Goal: Book appointment/travel/reservation

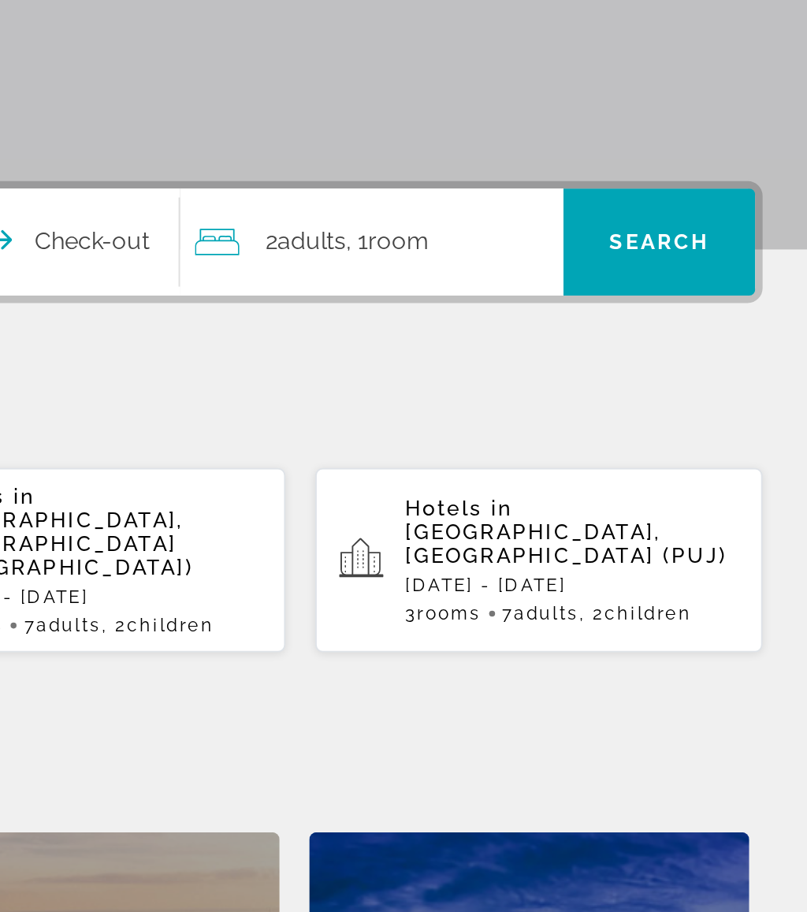
click at [474, 458] on div "2 Adult Adults , 1 Room rooms" at bounding box center [571, 469] width 195 height 22
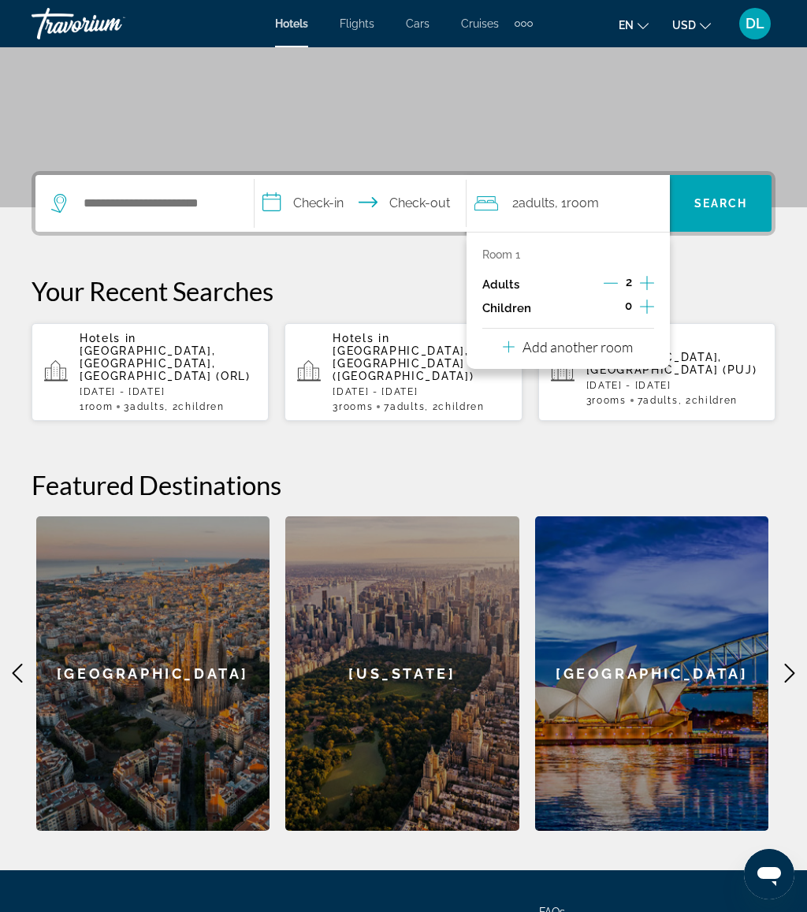
scroll to position [265, 0]
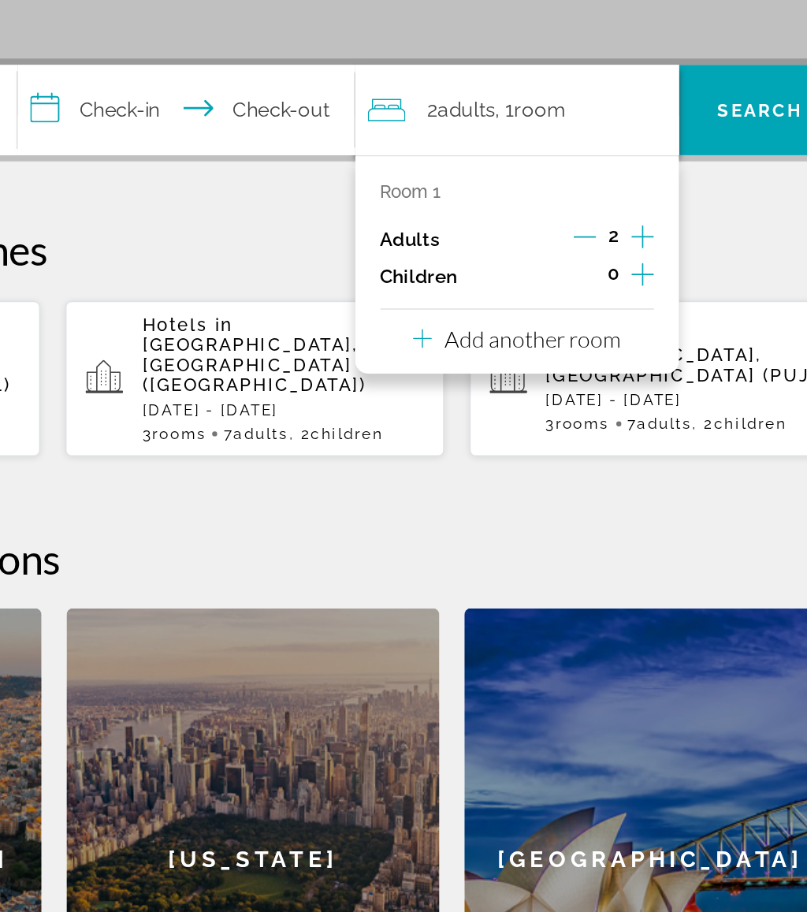
click at [523, 339] on p "Add another room" at bounding box center [578, 347] width 110 height 17
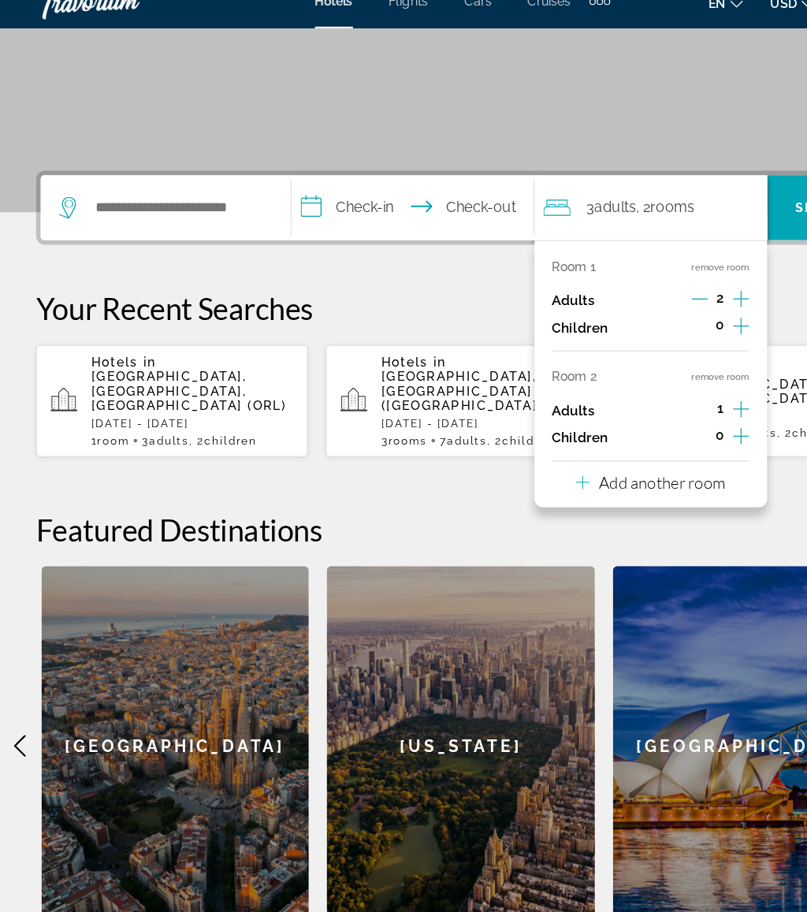
click at [627, 435] on p "Add another room" at bounding box center [578, 443] width 110 height 17
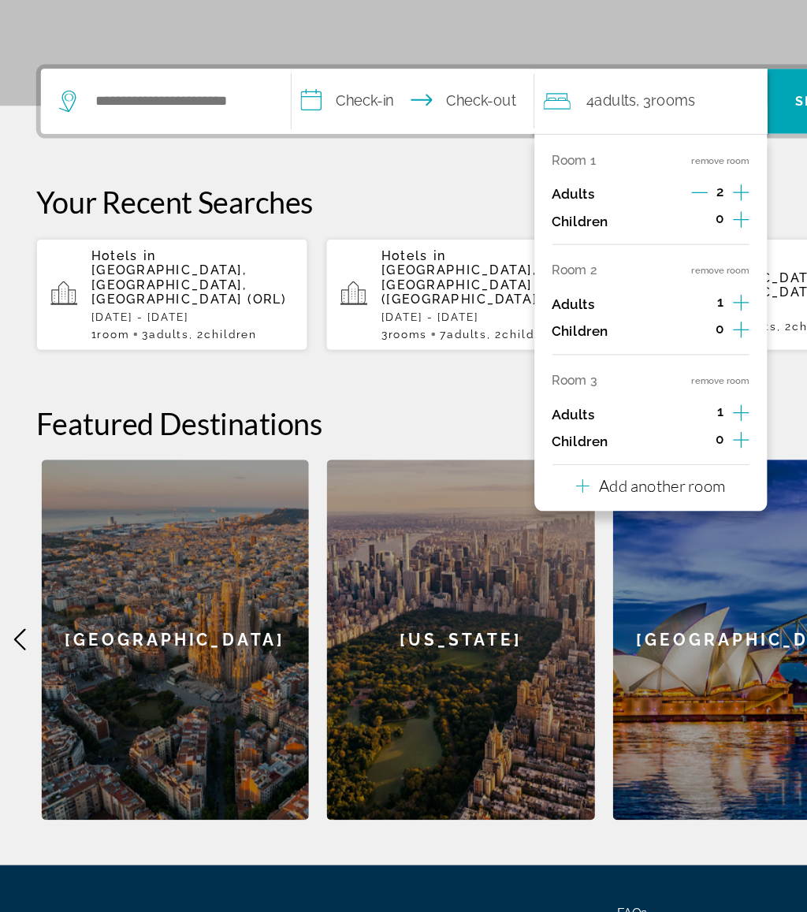
scroll to position [270, 0]
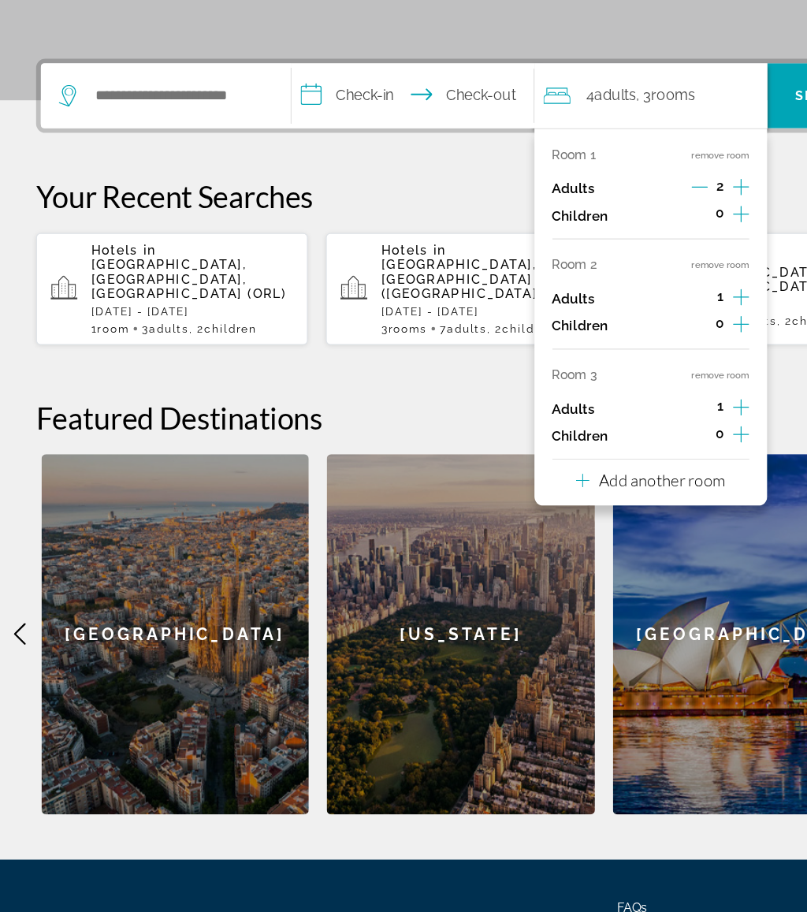
click at [632, 526] on p "Add another room" at bounding box center [578, 534] width 110 height 17
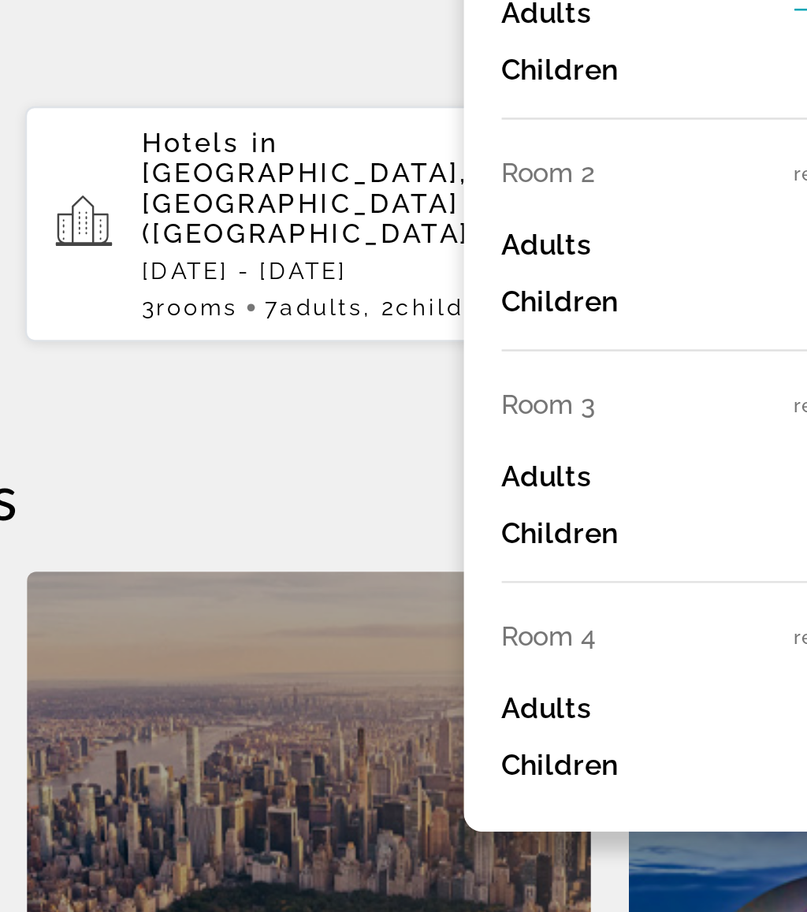
scroll to position [244, 0]
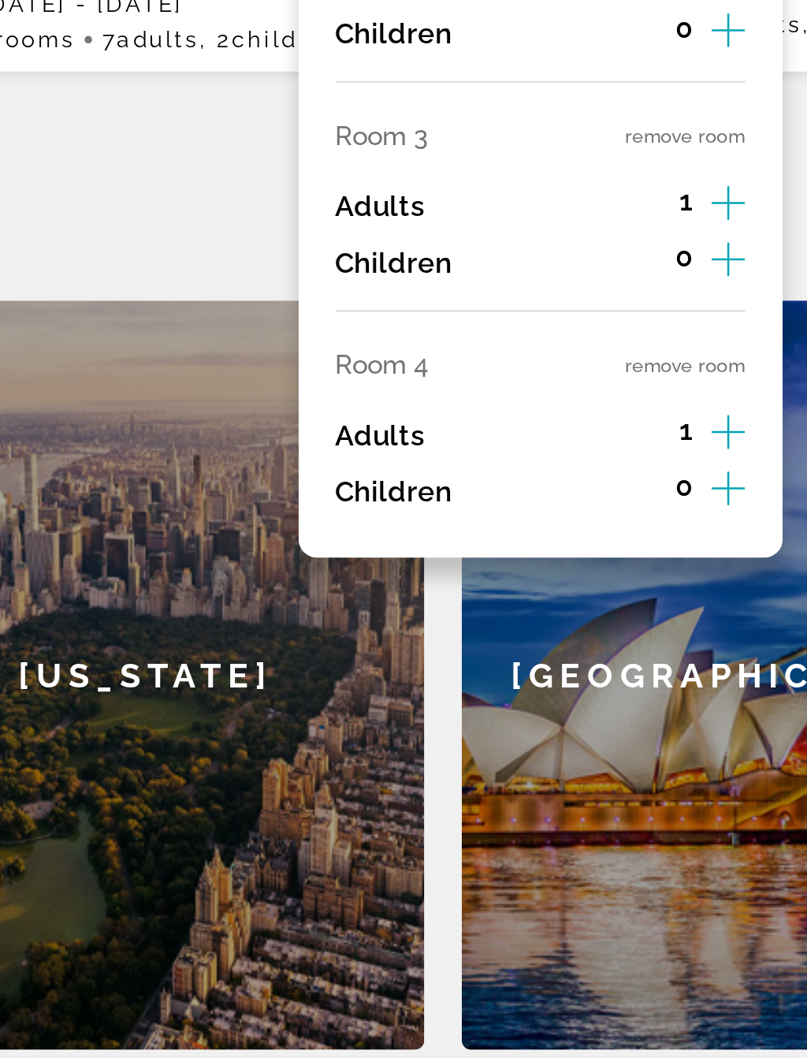
click at [604, 560] on button "remove room" at bounding box center [629, 565] width 50 height 10
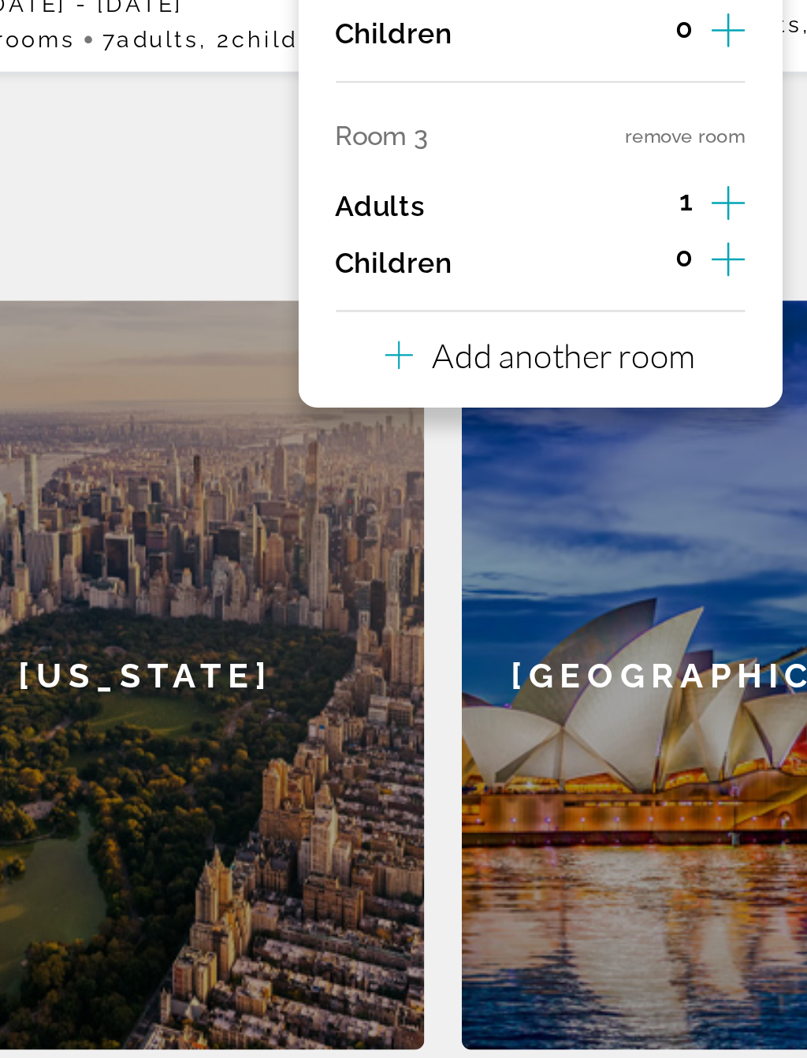
click at [604, 463] on button "remove room" at bounding box center [629, 468] width 50 height 10
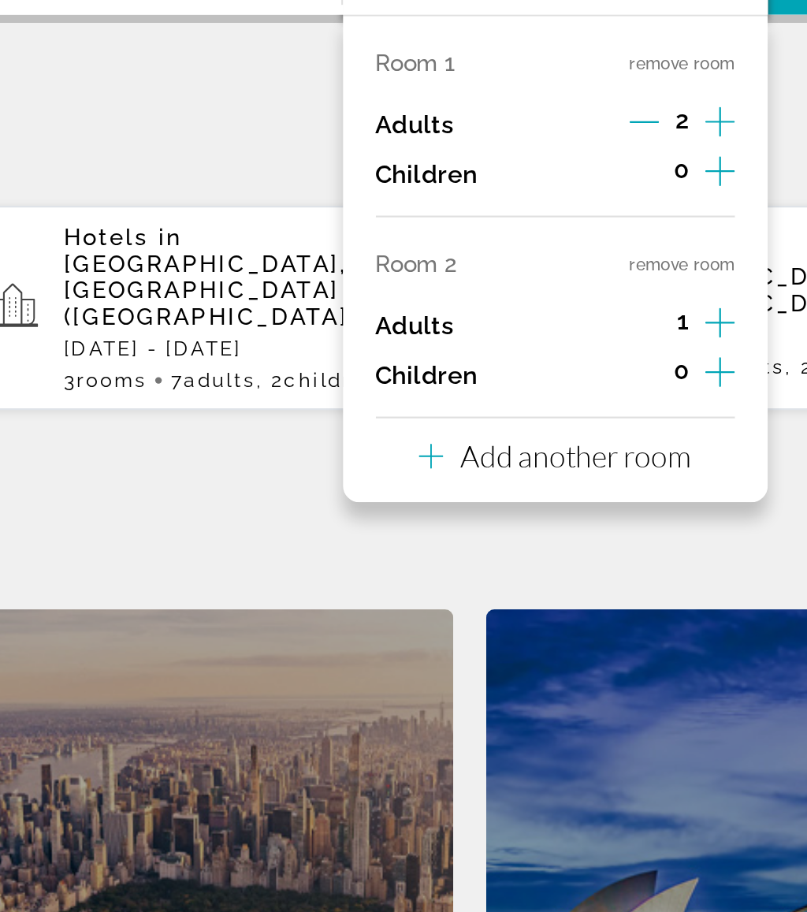
click at [604, 367] on button "remove room" at bounding box center [629, 372] width 50 height 10
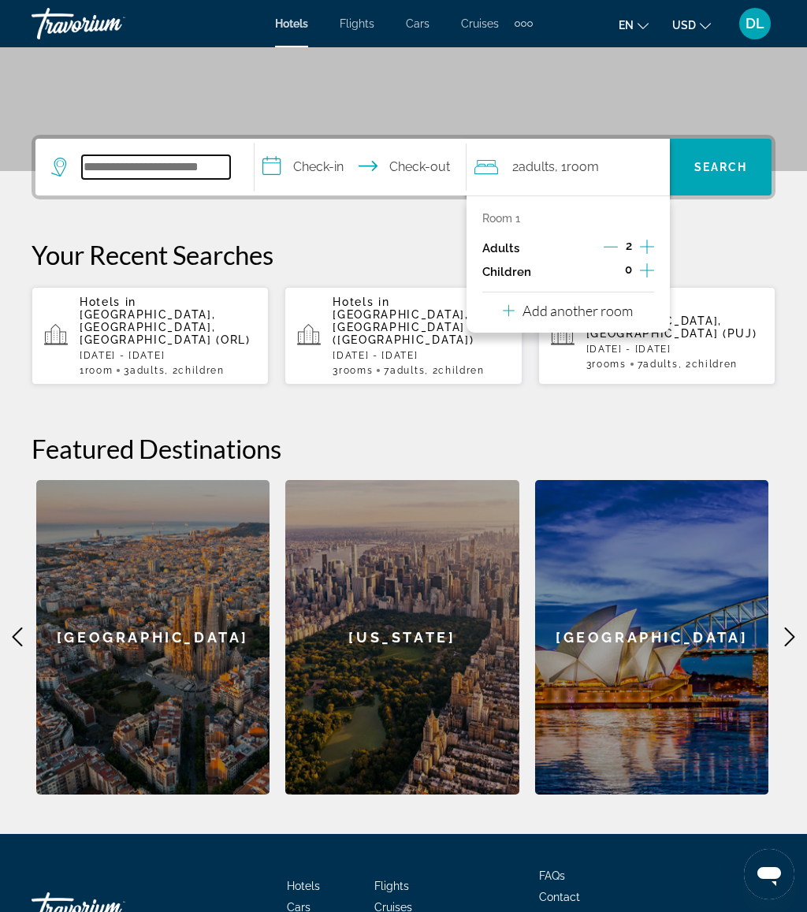
click at [196, 161] on input "Search hotel destination" at bounding box center [156, 167] width 148 height 24
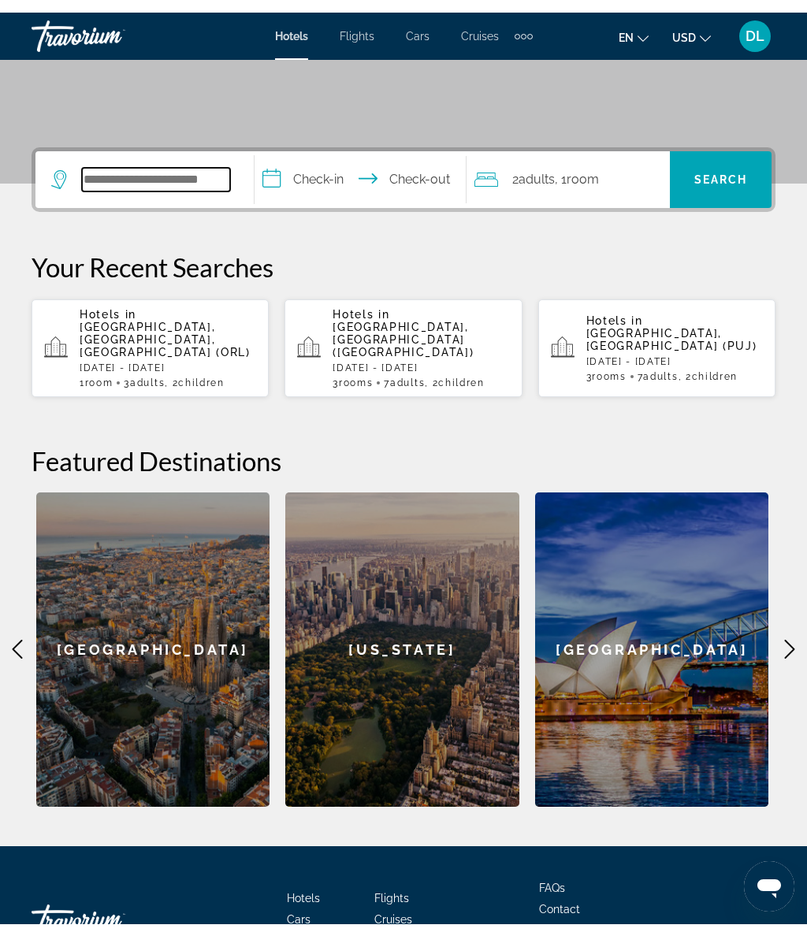
scroll to position [301, 0]
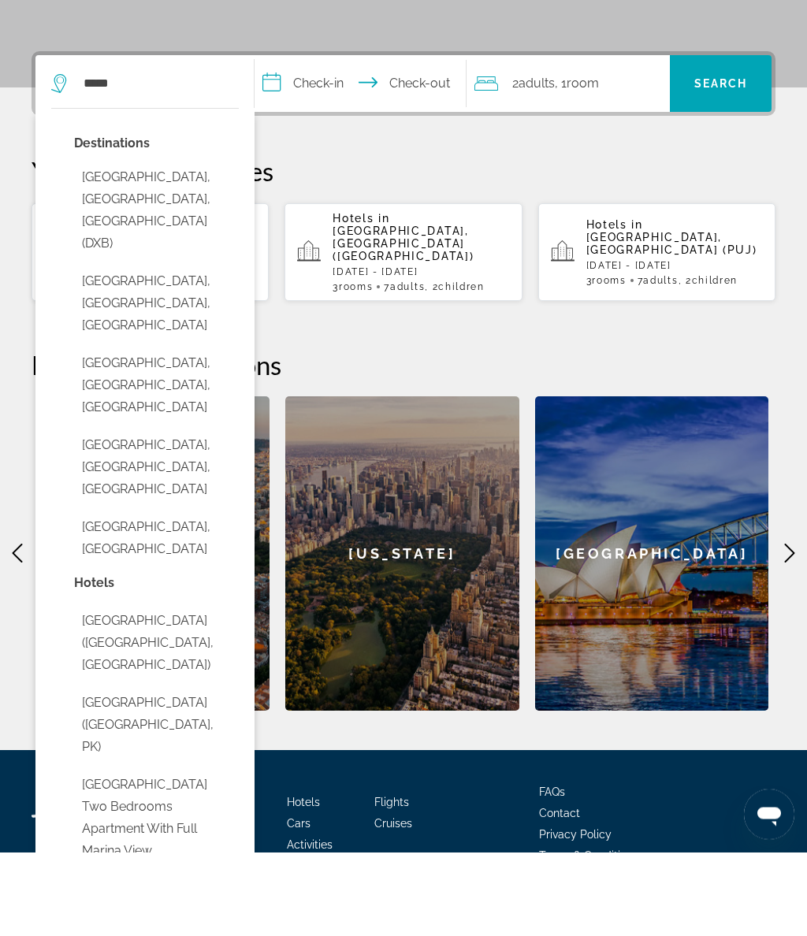
click at [169, 247] on button "Dubai, Dubai Emirate, United Arab Emirates (DXB)" at bounding box center [156, 295] width 165 height 96
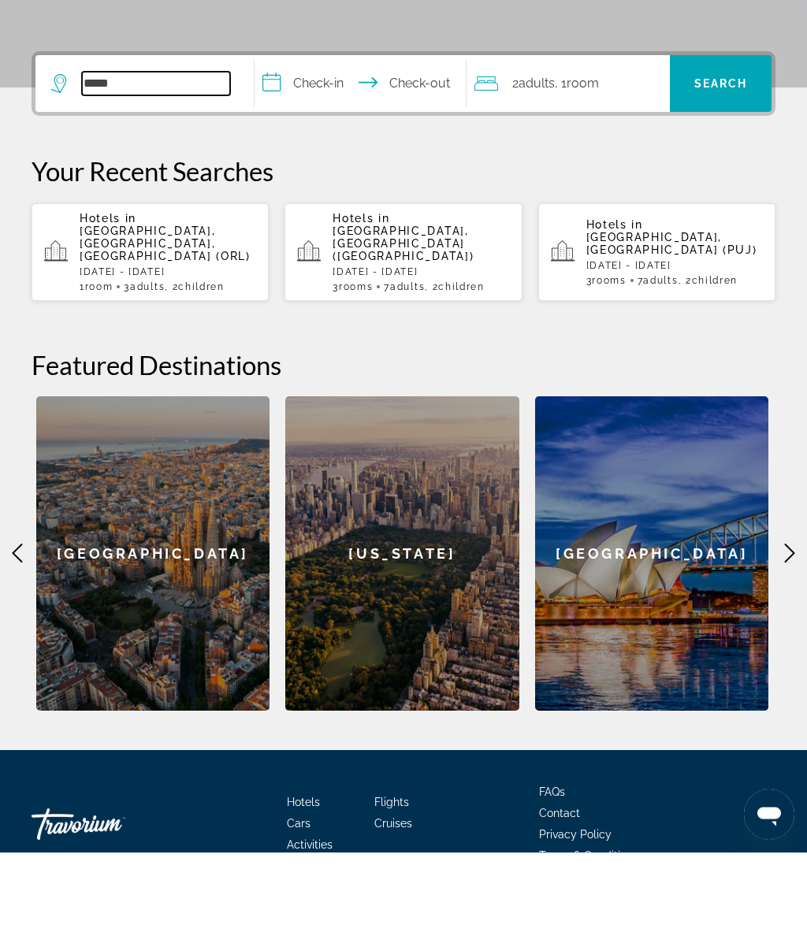
type input "**********"
click at [315, 139] on input "**********" at bounding box center [364, 169] width 218 height 61
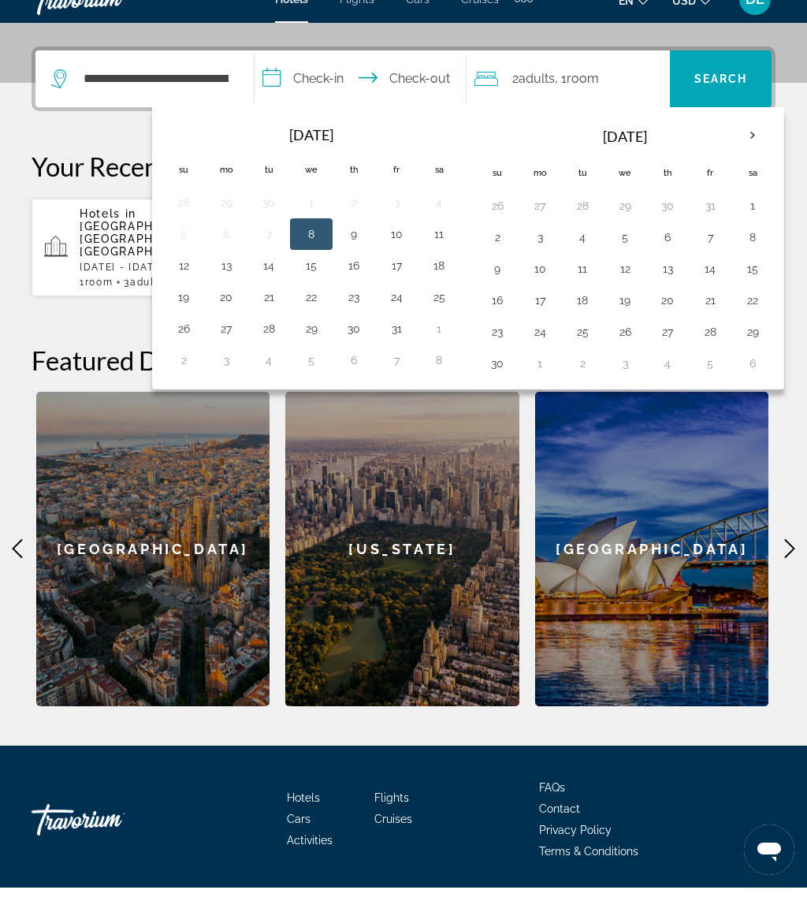
scroll to position [390, 0]
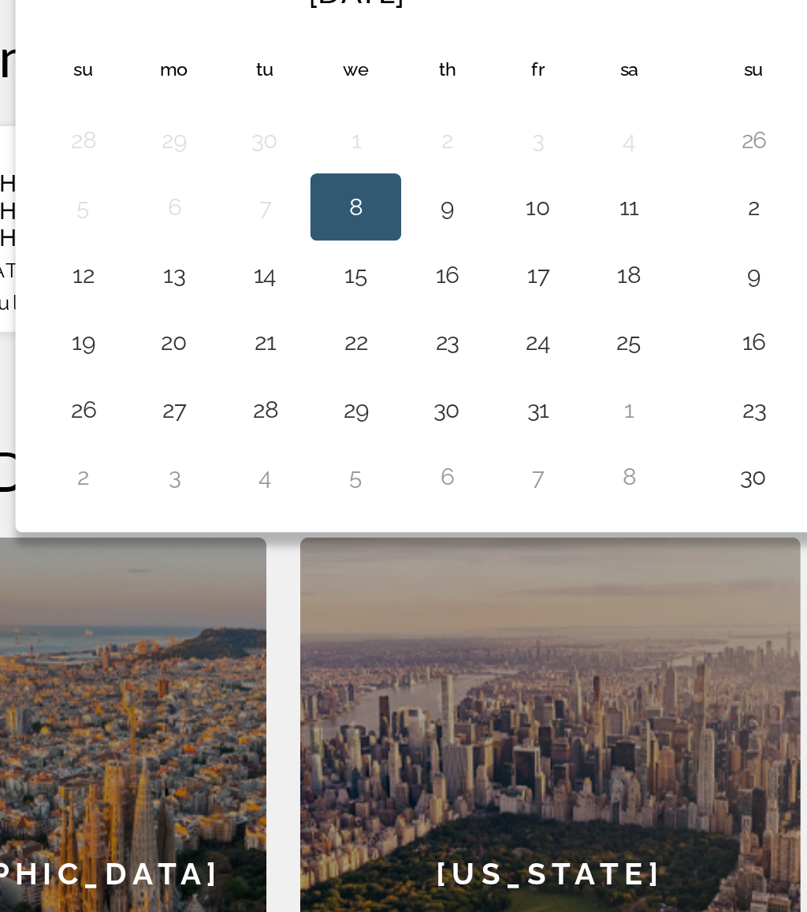
click at [341, 321] on button "30" at bounding box center [353, 332] width 25 height 22
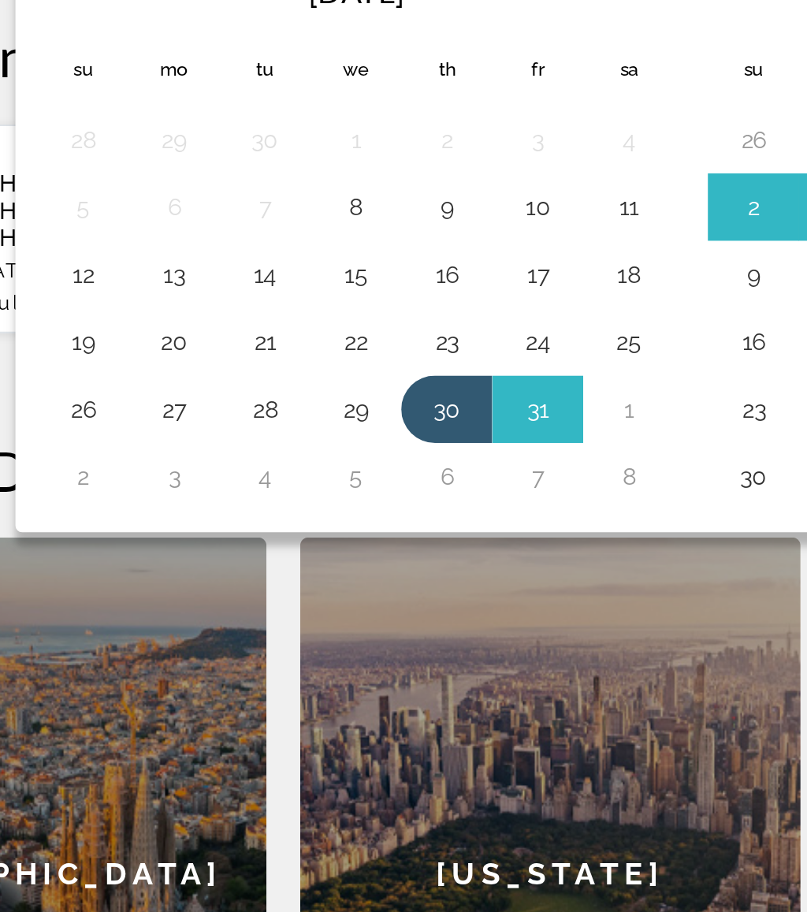
click at [341, 352] on button "6" at bounding box center [353, 363] width 25 height 22
type input "**********"
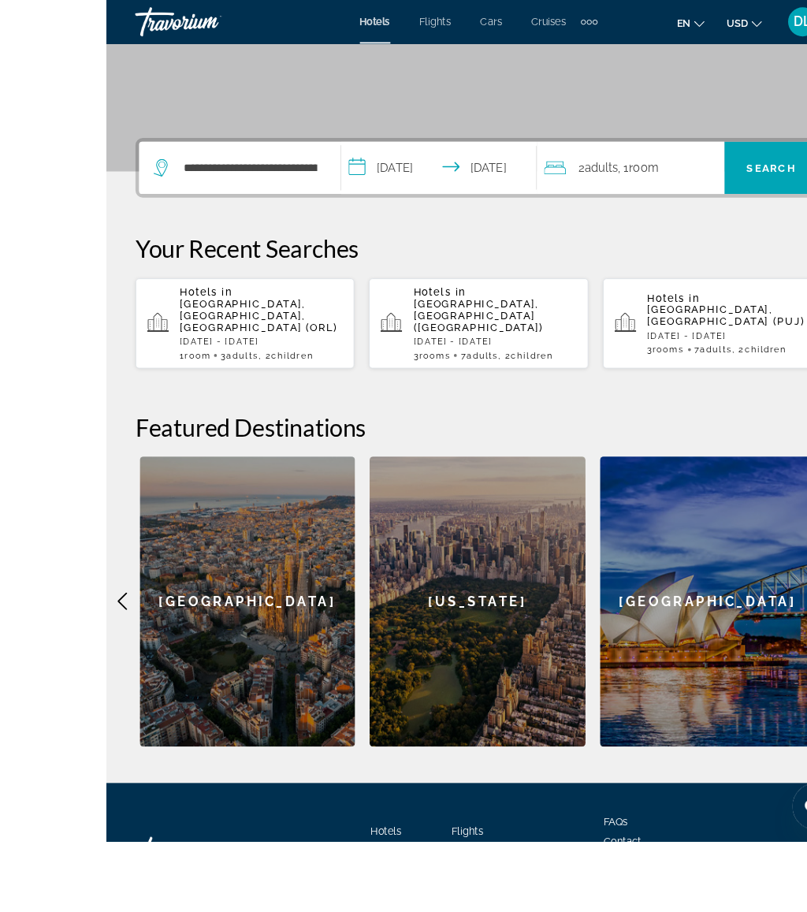
scroll to position [322, 0]
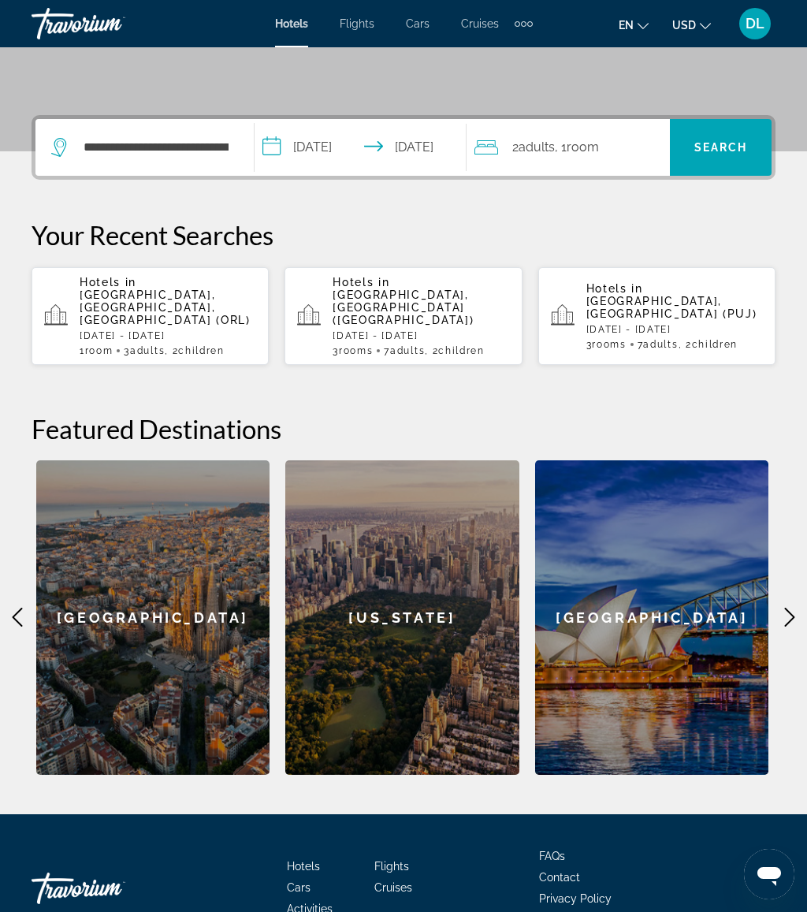
click at [735, 154] on span "Search" at bounding box center [721, 147] width 102 height 38
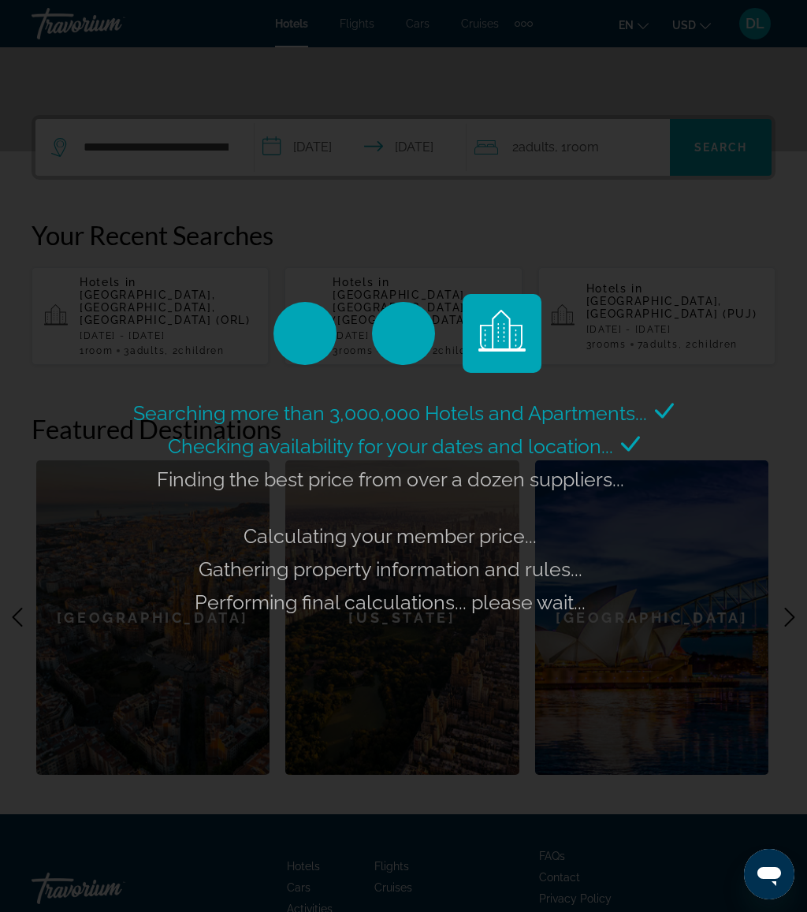
scroll to position [343, 0]
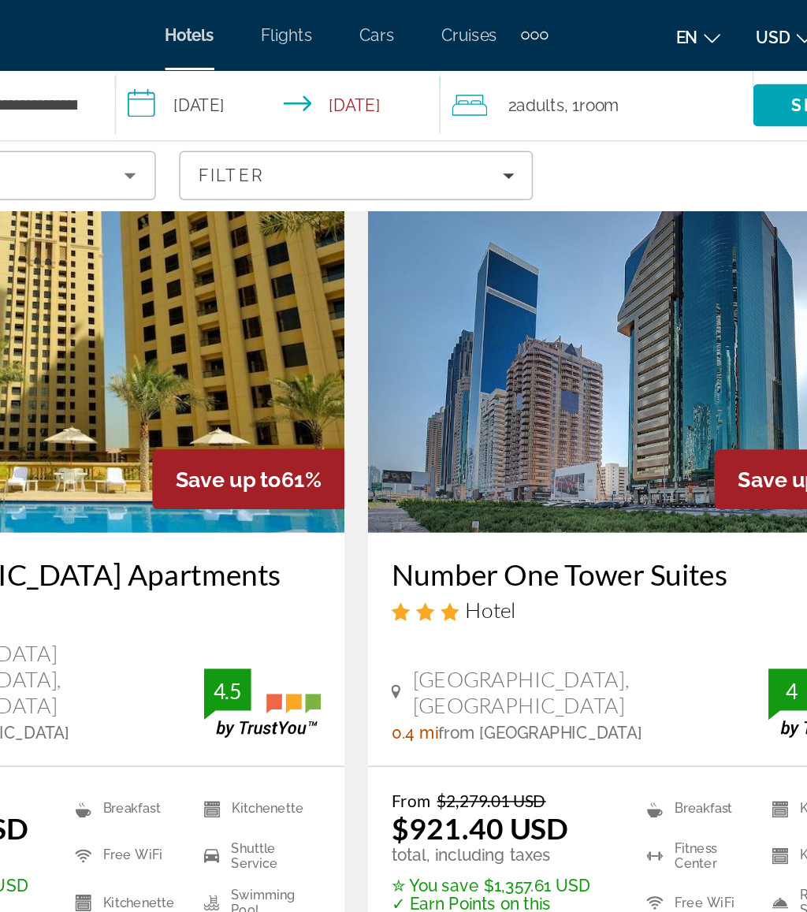
scroll to position [571, 0]
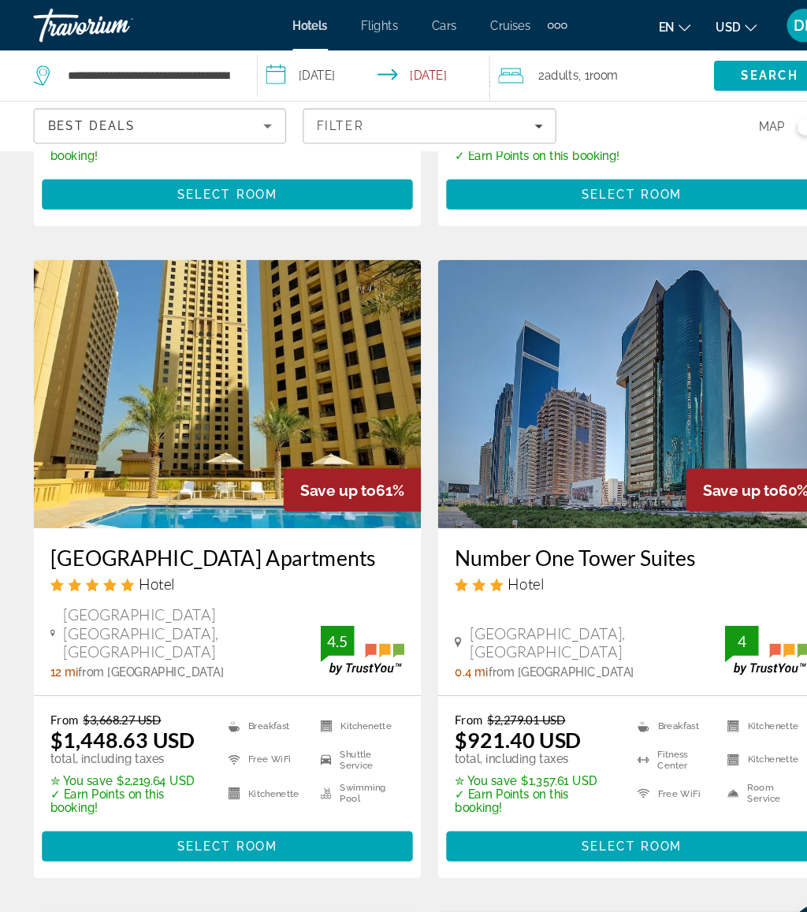
click at [328, 67] on input "**********" at bounding box center [354, 73] width 225 height 52
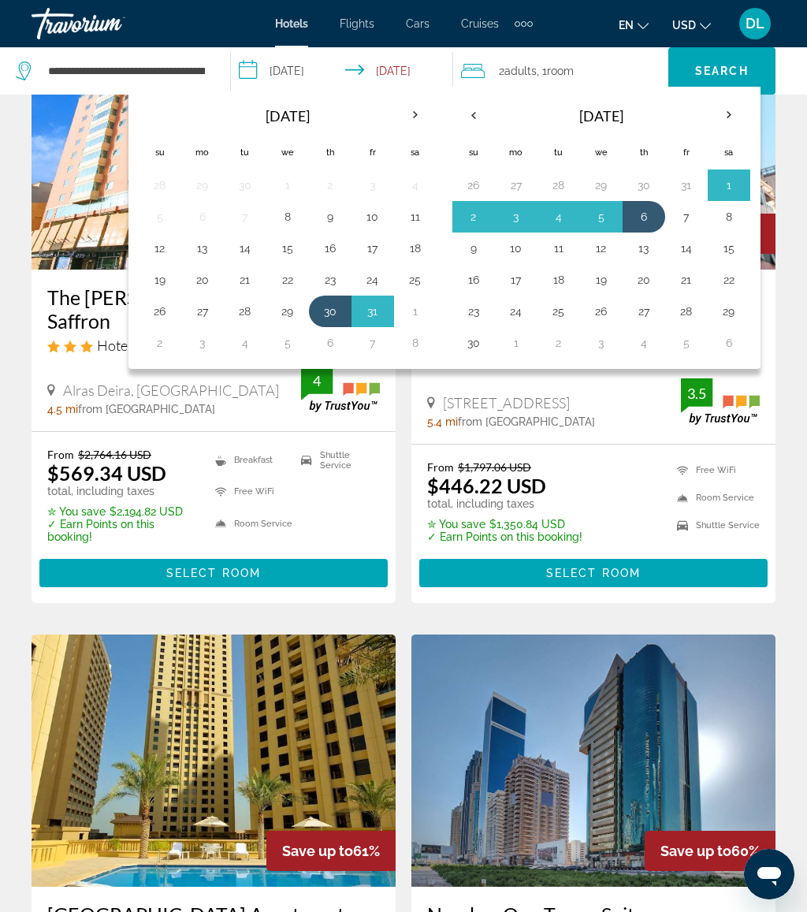
scroll to position [178, 0]
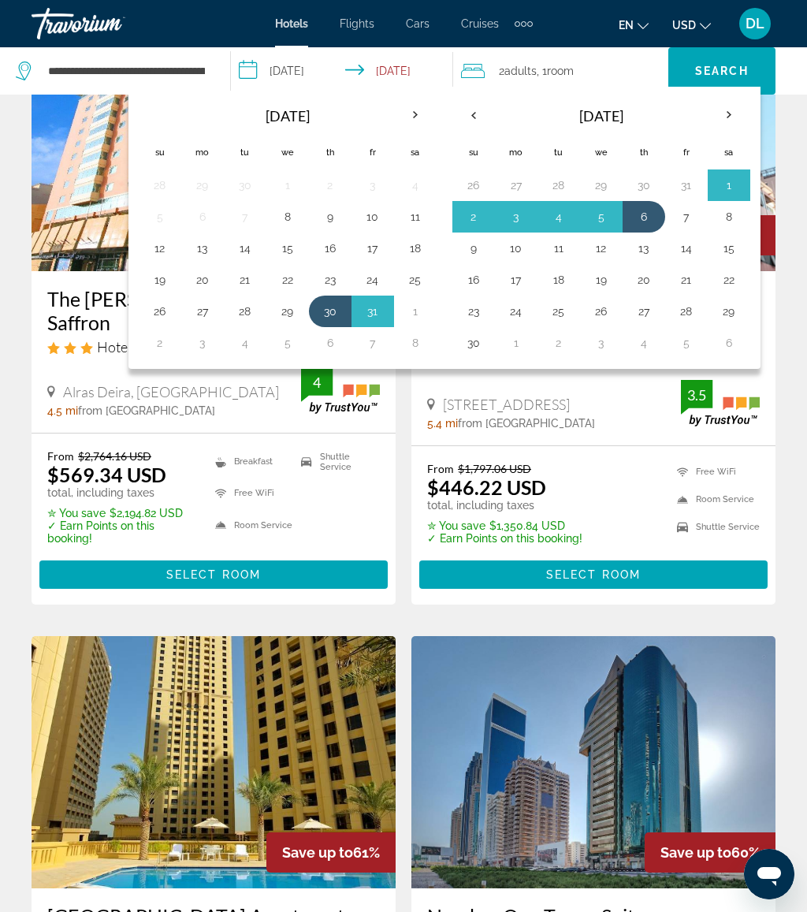
click at [481, 312] on button "23" at bounding box center [473, 311] width 25 height 22
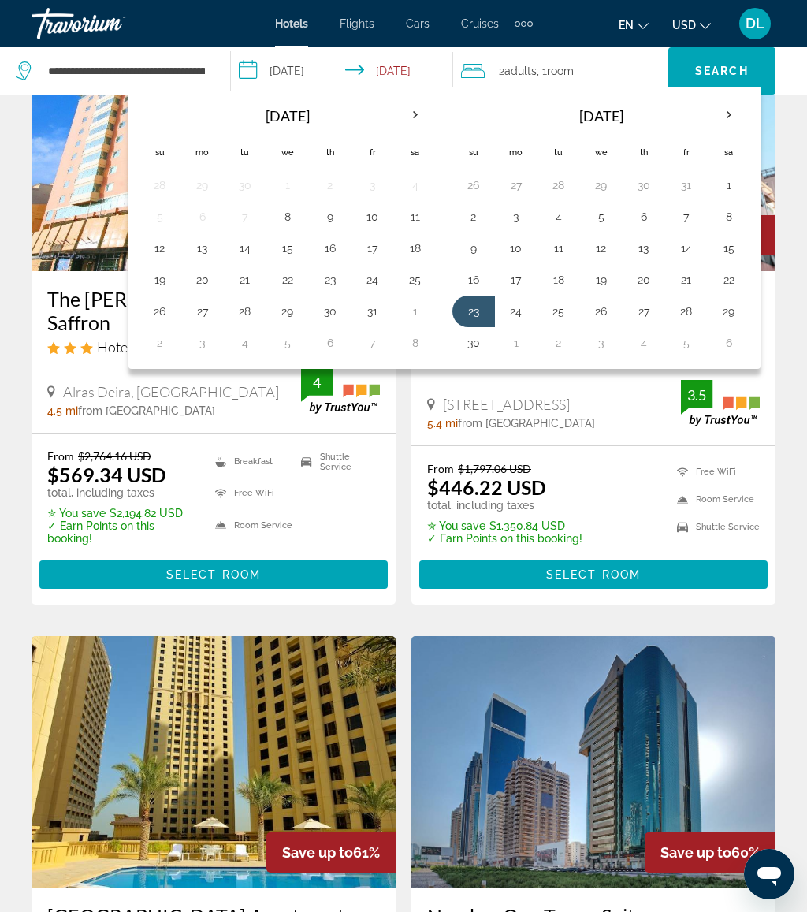
click at [480, 337] on button "30" at bounding box center [473, 343] width 25 height 22
type input "**********"
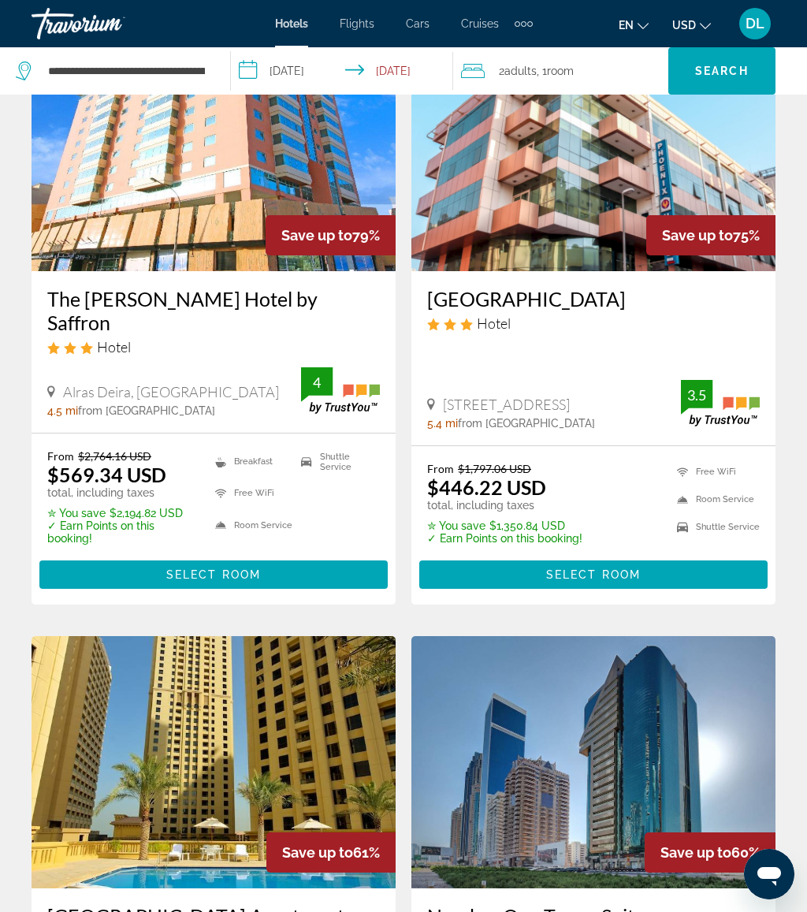
click at [605, 54] on div "2 Adult Adults , 1 Room rooms" at bounding box center [564, 70] width 207 height 47
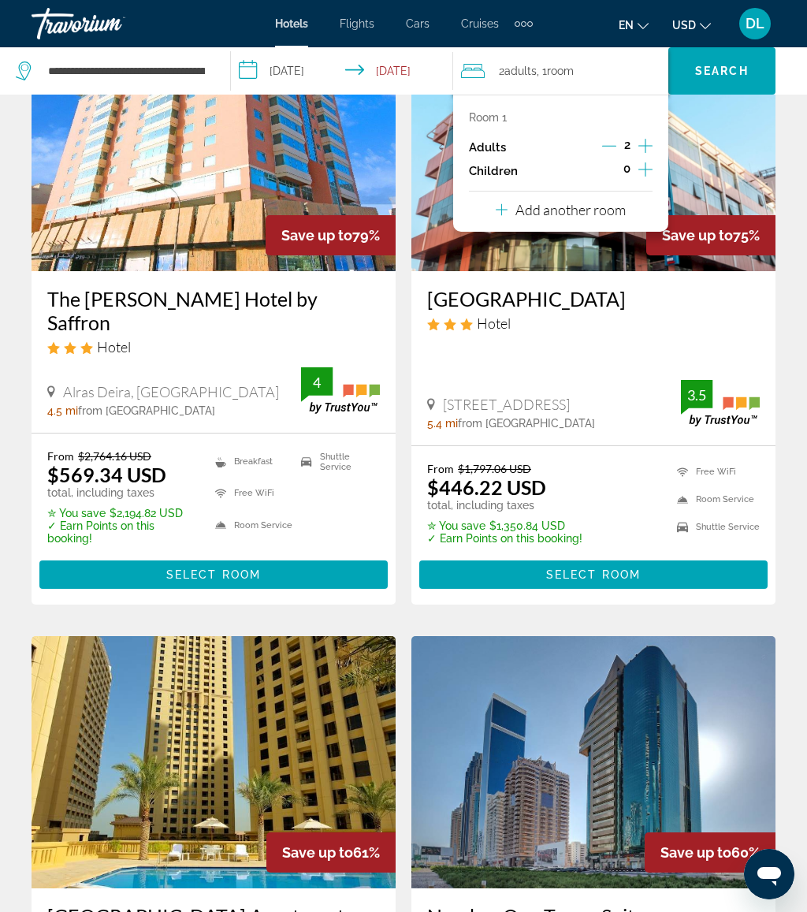
click at [649, 171] on icon "Increment children" at bounding box center [645, 169] width 14 height 19
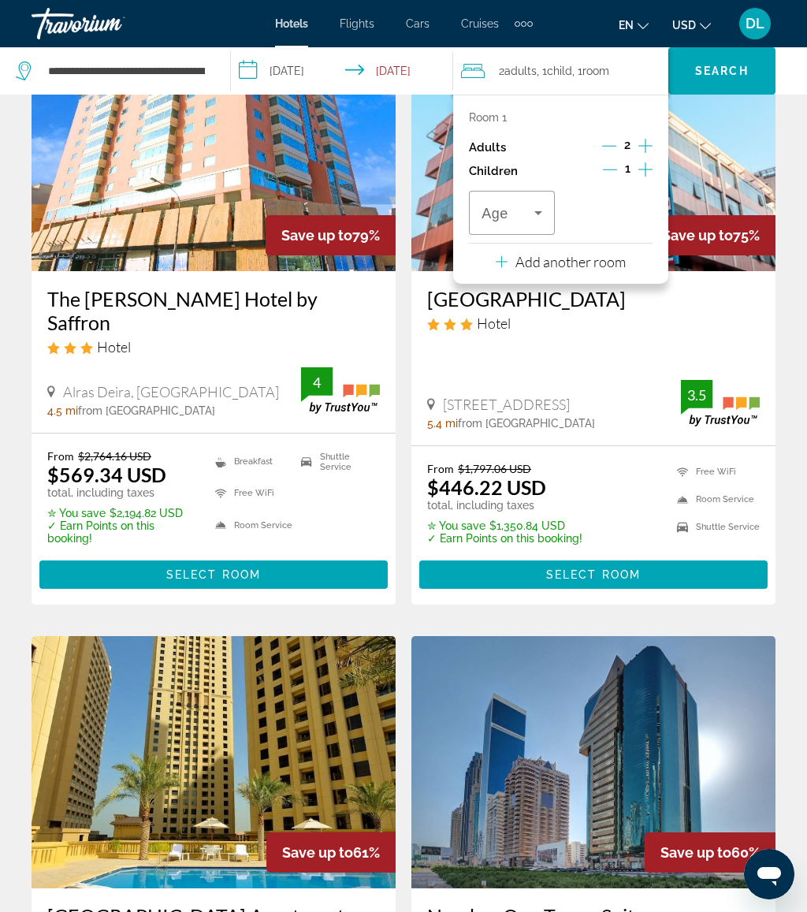
click at [526, 206] on span "Travelers: 2 adults, 1 child" at bounding box center [508, 212] width 53 height 19
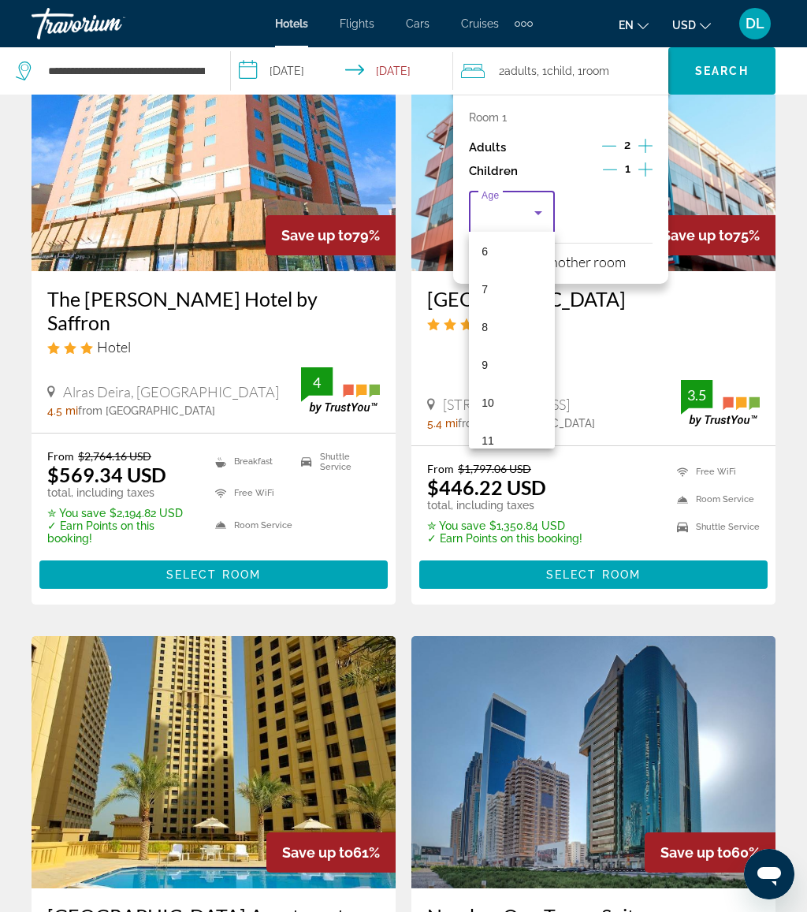
scroll to position [437, 0]
click at [526, 318] on mat-option "13" at bounding box center [512, 311] width 86 height 38
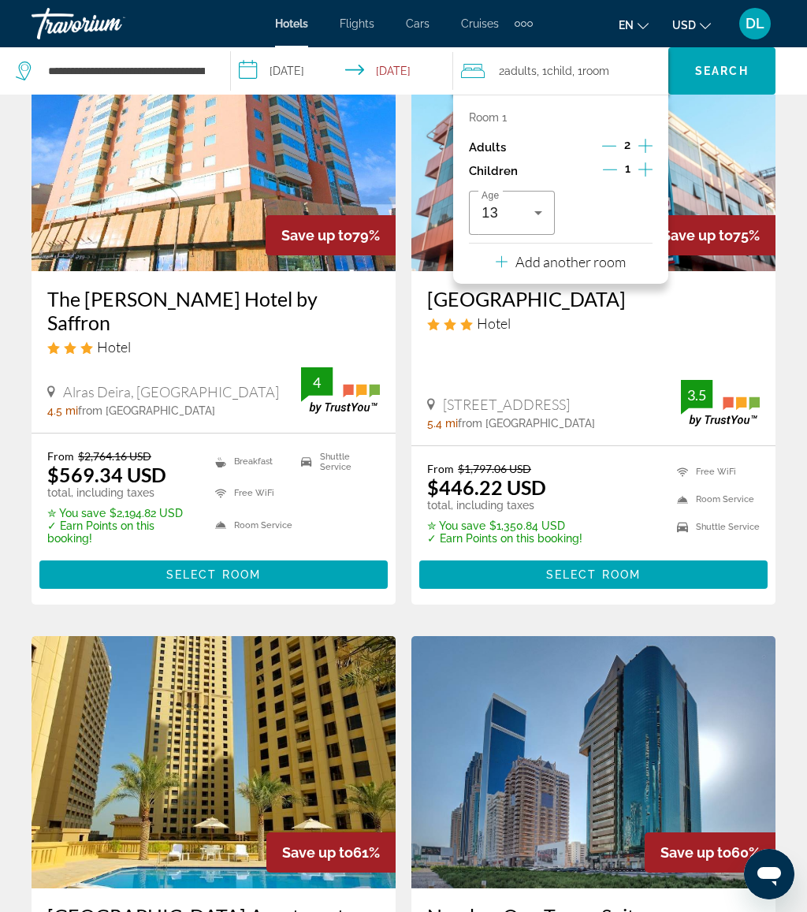
scroll to position [165, 0]
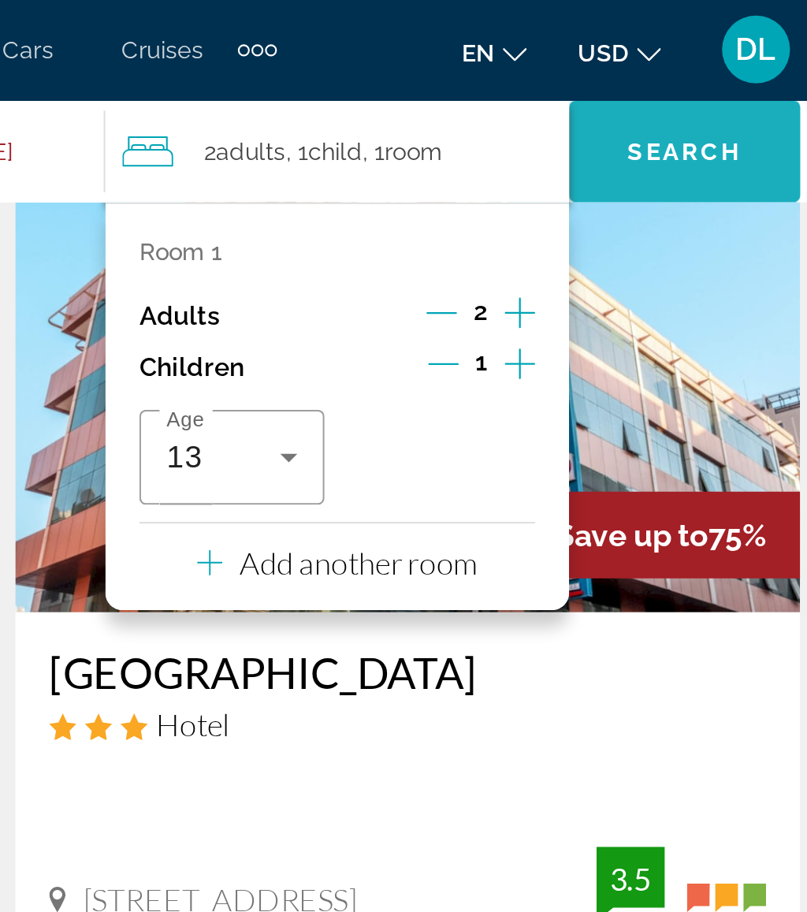
click at [695, 65] on span "Search" at bounding box center [722, 71] width 54 height 13
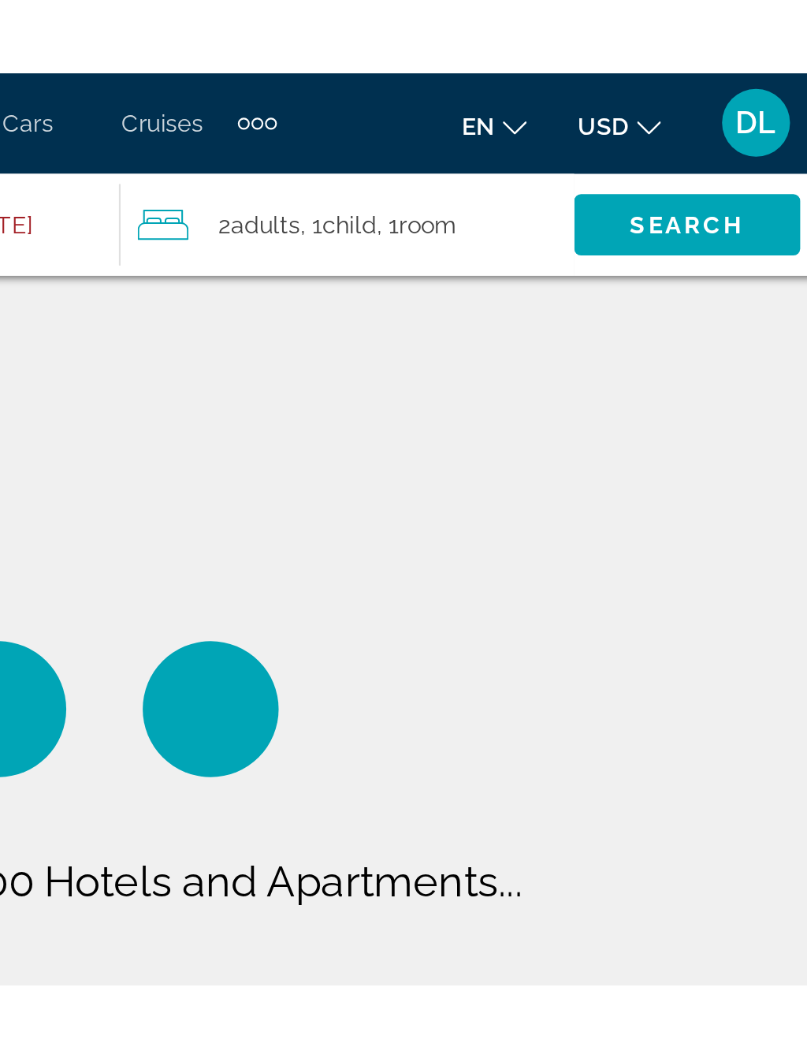
scroll to position [0, 0]
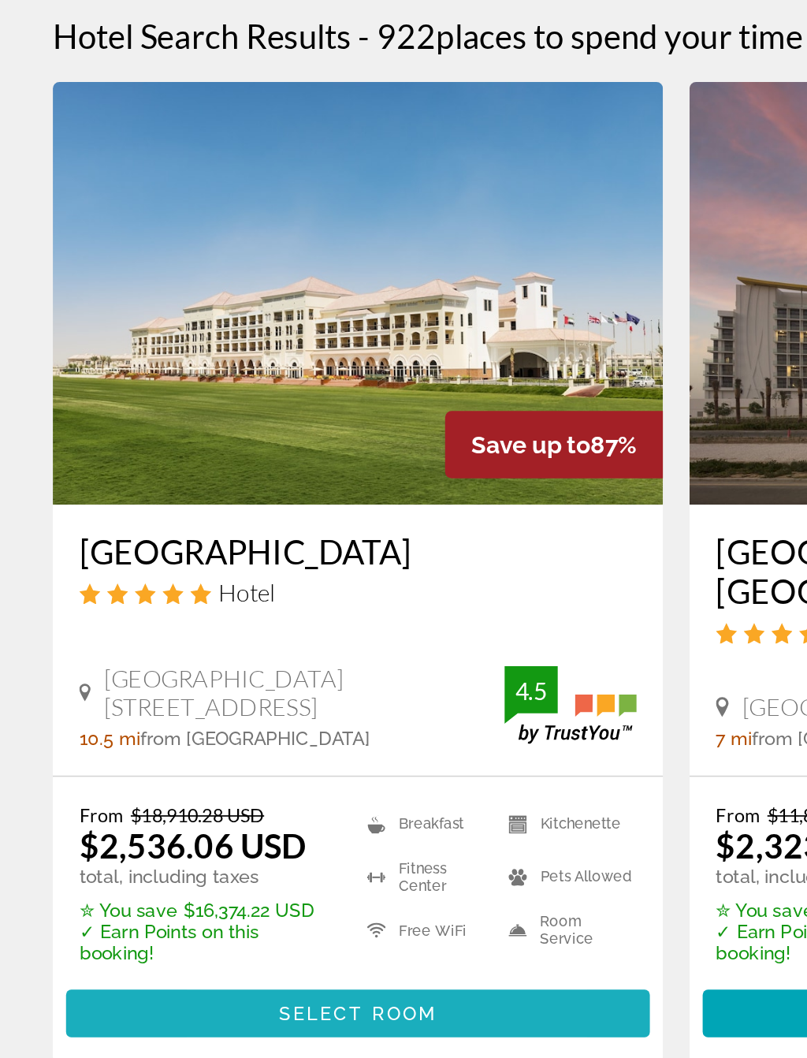
click at [191, 746] on span "Select Room" at bounding box center [213, 752] width 95 height 13
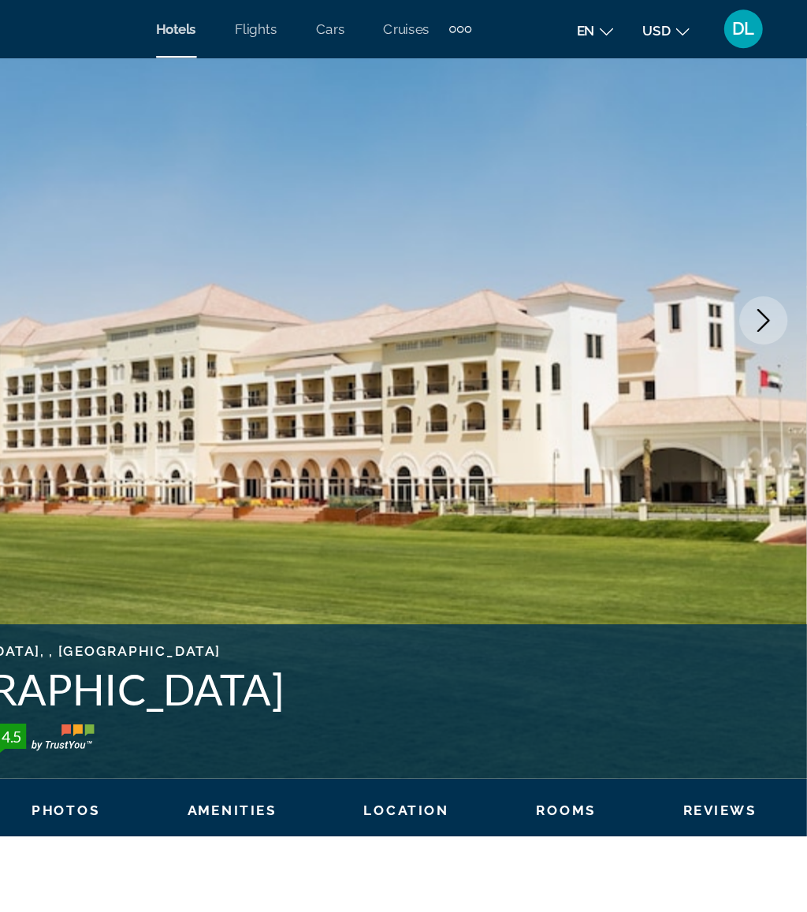
scroll to position [137, 0]
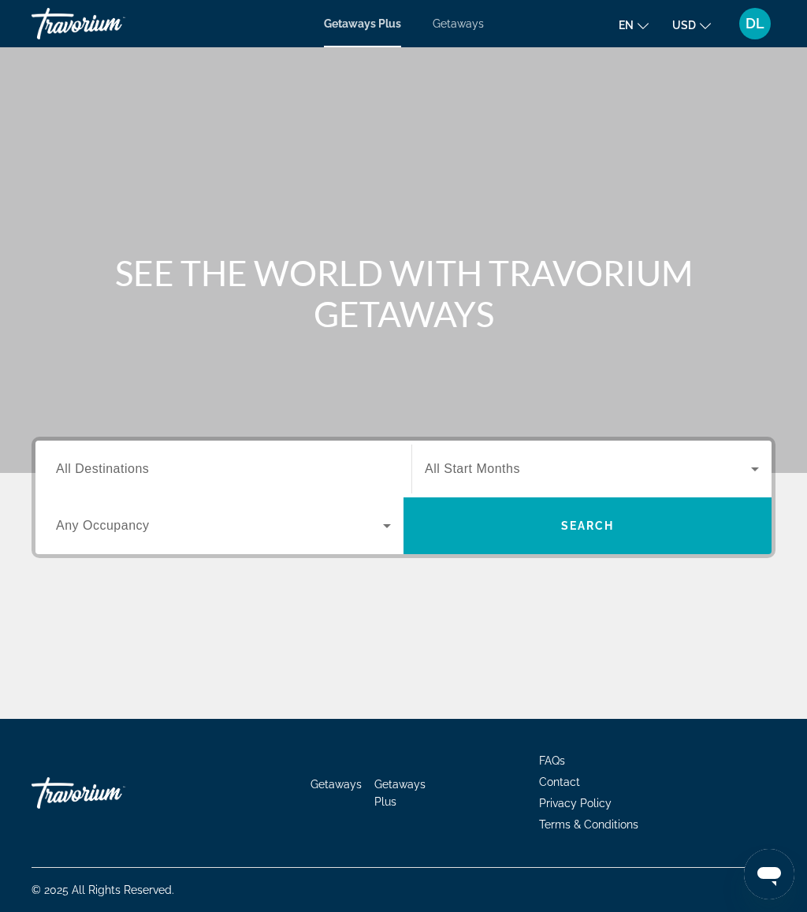
click at [467, 10] on div "Getaways Plus Getaways en English Español Français Italiano Português русский U…" at bounding box center [403, 23] width 807 height 41
click at [475, 18] on span "Getaways" at bounding box center [458, 23] width 51 height 13
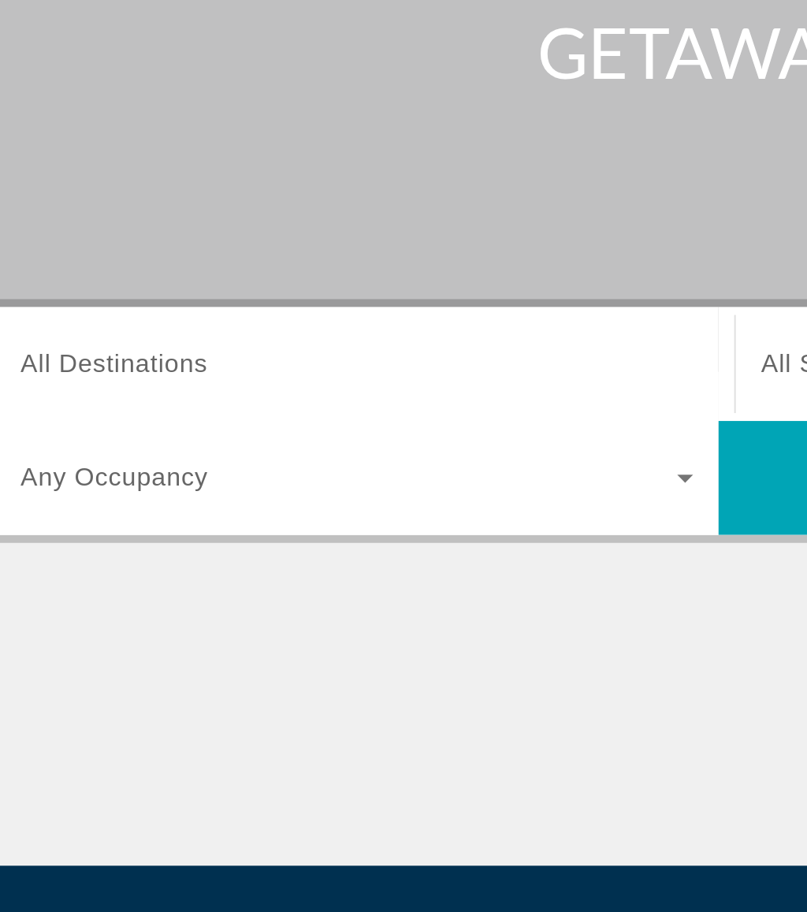
click at [133, 460] on input "Destination All Destinations" at bounding box center [223, 469] width 335 height 19
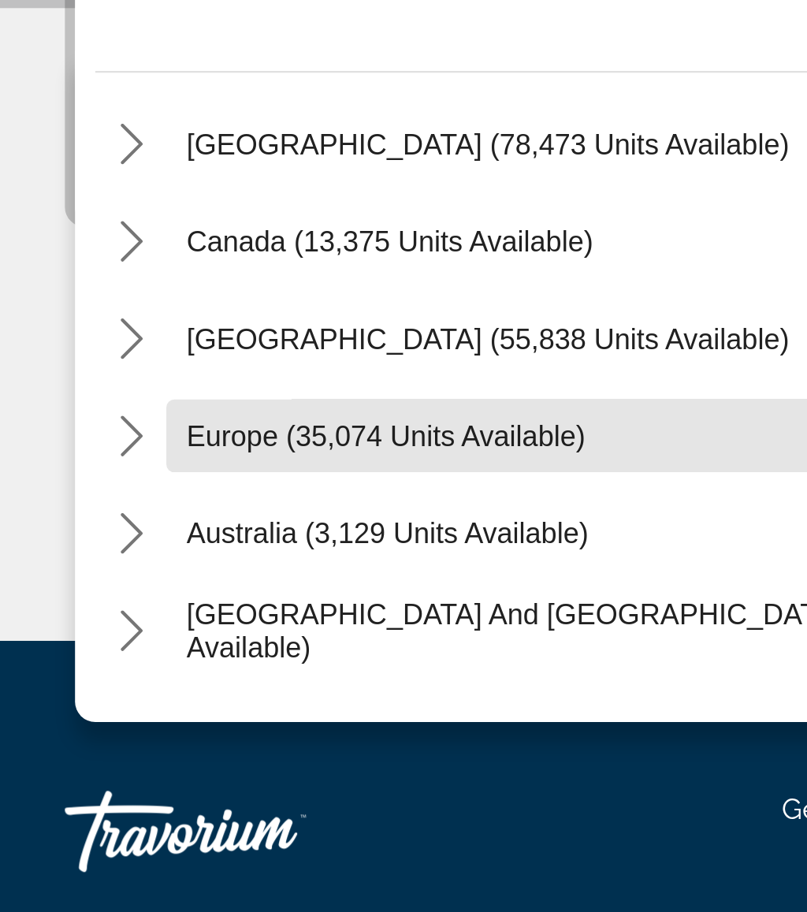
scroll to position [67, 0]
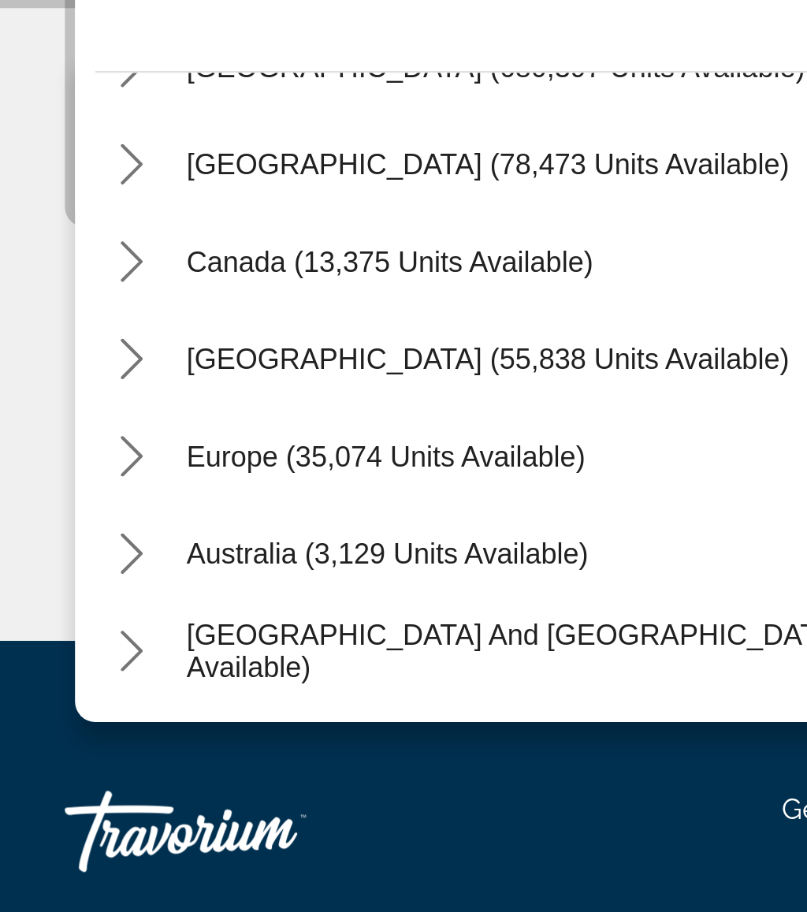
click at [174, 603] on span "[GEOGRAPHIC_DATA] (55,838 units available)" at bounding box center [196, 609] width 234 height 13
type input "**********"
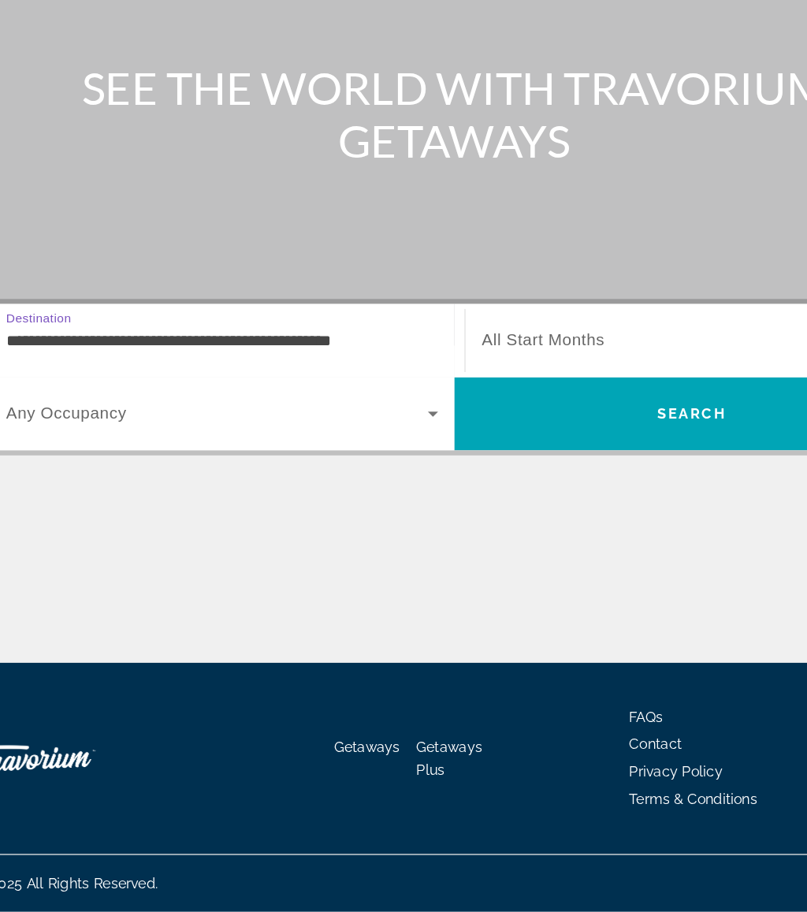
click at [494, 497] on span "Search" at bounding box center [588, 525] width 368 height 57
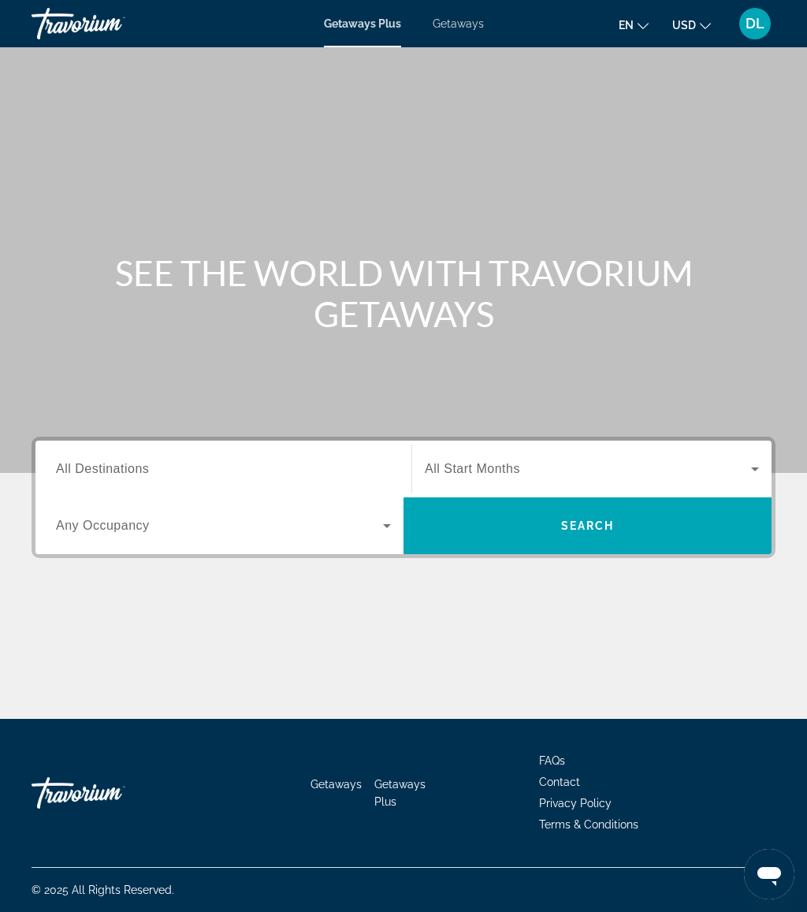
click at [229, 453] on div "Search widget" at bounding box center [223, 469] width 335 height 45
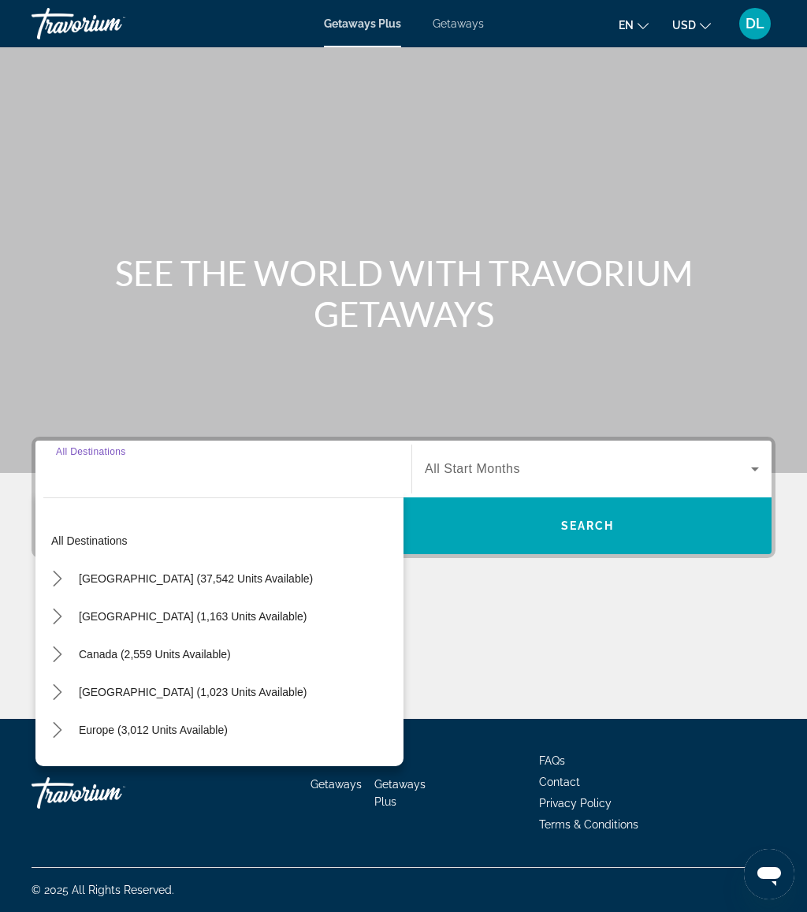
click at [203, 696] on span "[GEOGRAPHIC_DATA] (1,023 units available)" at bounding box center [193, 692] width 228 height 13
type input "**********"
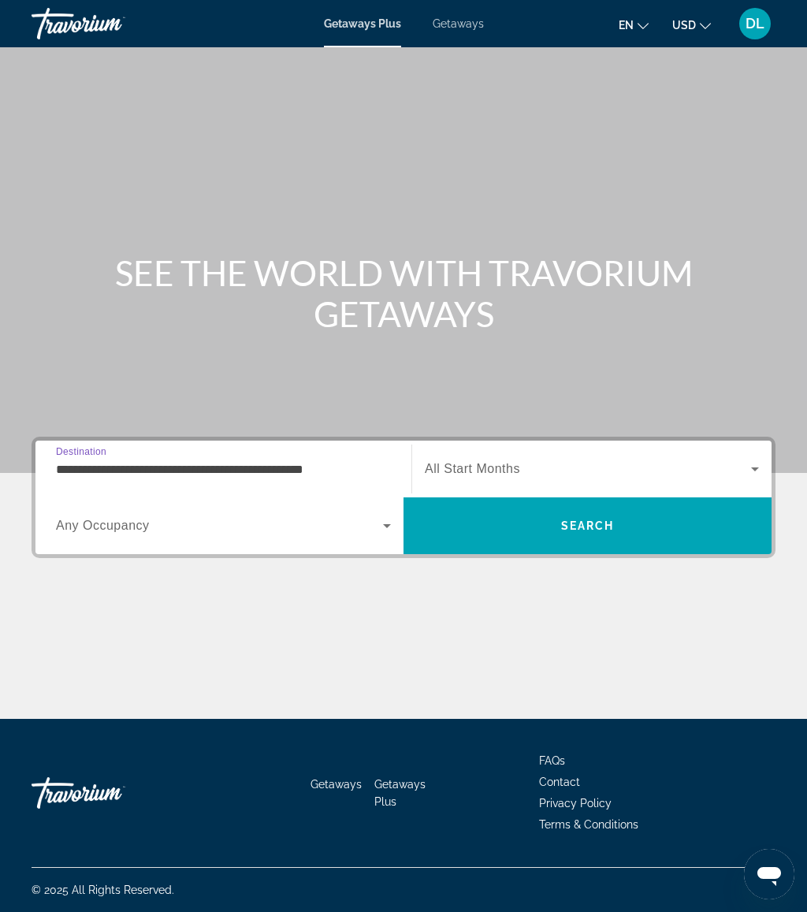
click at [526, 516] on span "Search" at bounding box center [588, 526] width 368 height 38
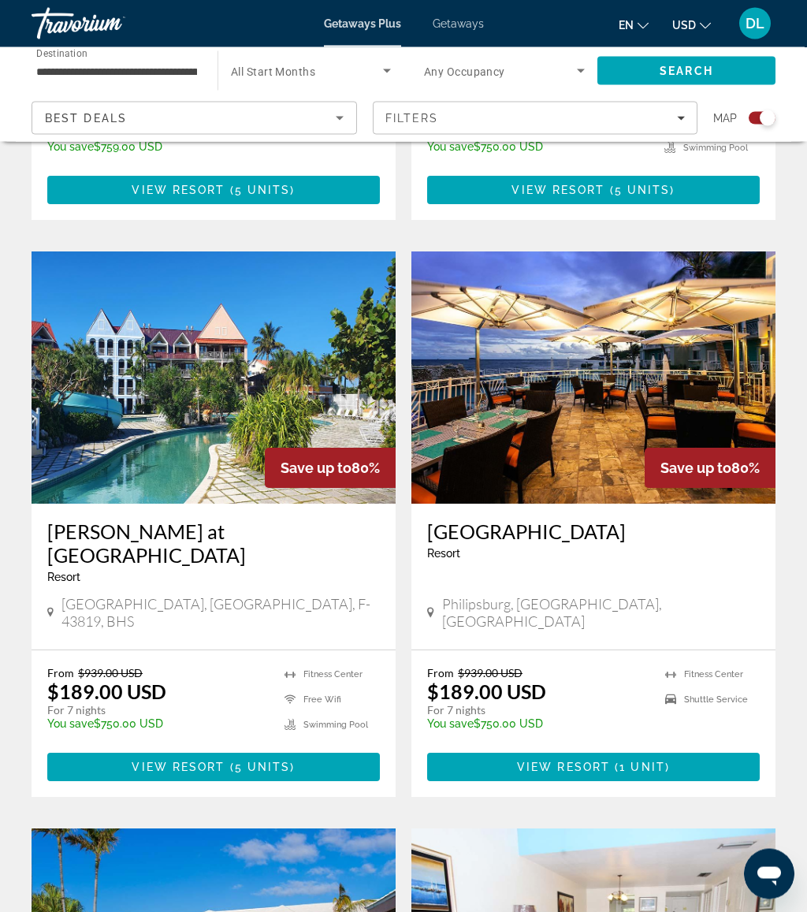
scroll to position [947, 0]
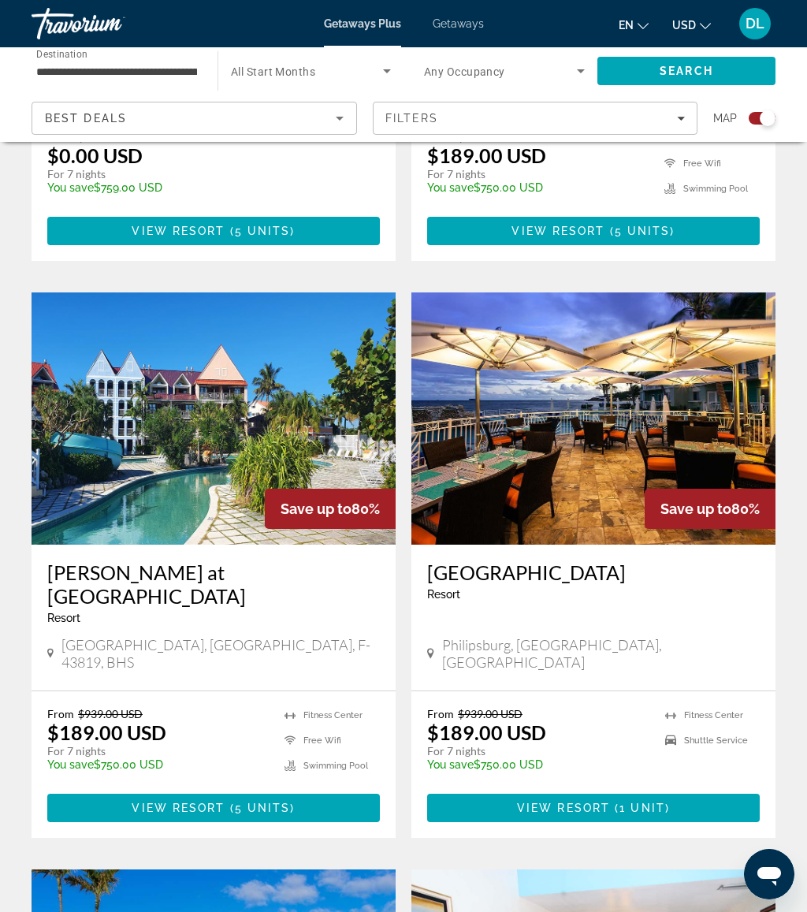
click at [471, 25] on span "Getaways" at bounding box center [458, 23] width 51 height 13
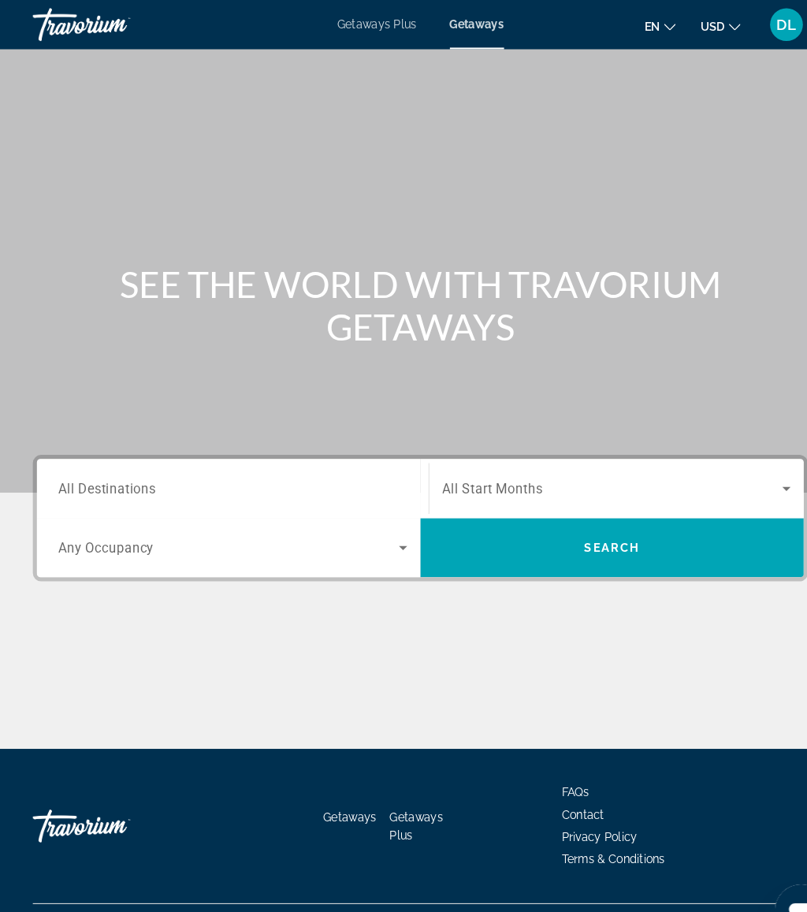
click at [262, 467] on input "Destination All Destinations" at bounding box center [223, 469] width 335 height 19
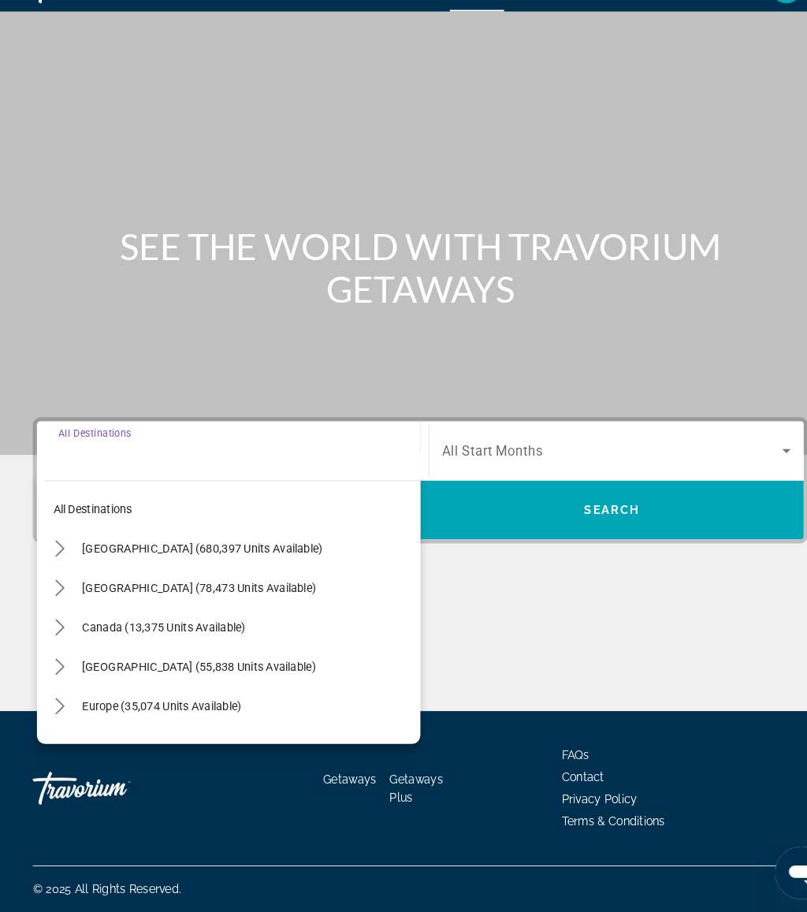
click at [269, 670] on span "[GEOGRAPHIC_DATA] (55,838 units available)" at bounding box center [191, 676] width 225 height 13
type input "**********"
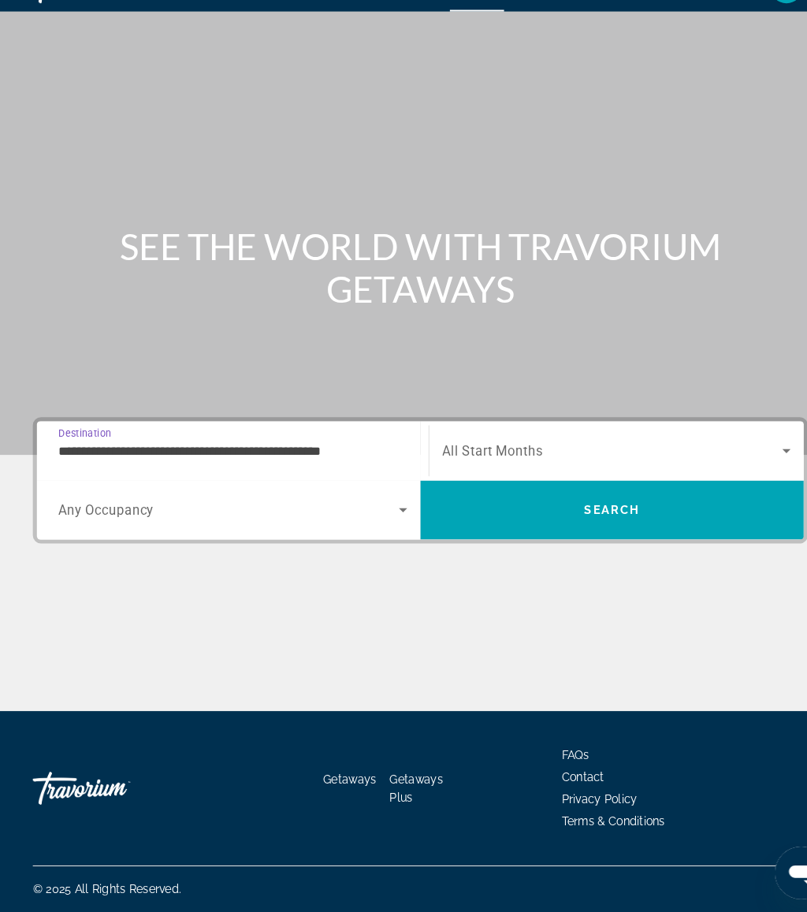
click at [504, 507] on span "Search" at bounding box center [588, 526] width 368 height 38
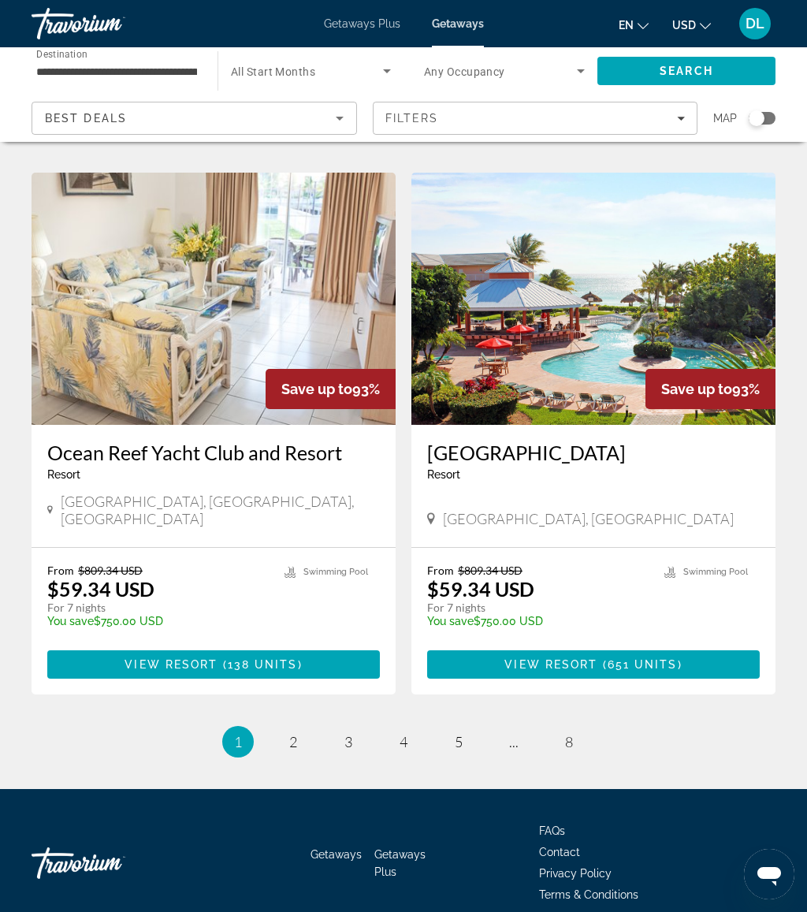
scroll to position [2805, 0]
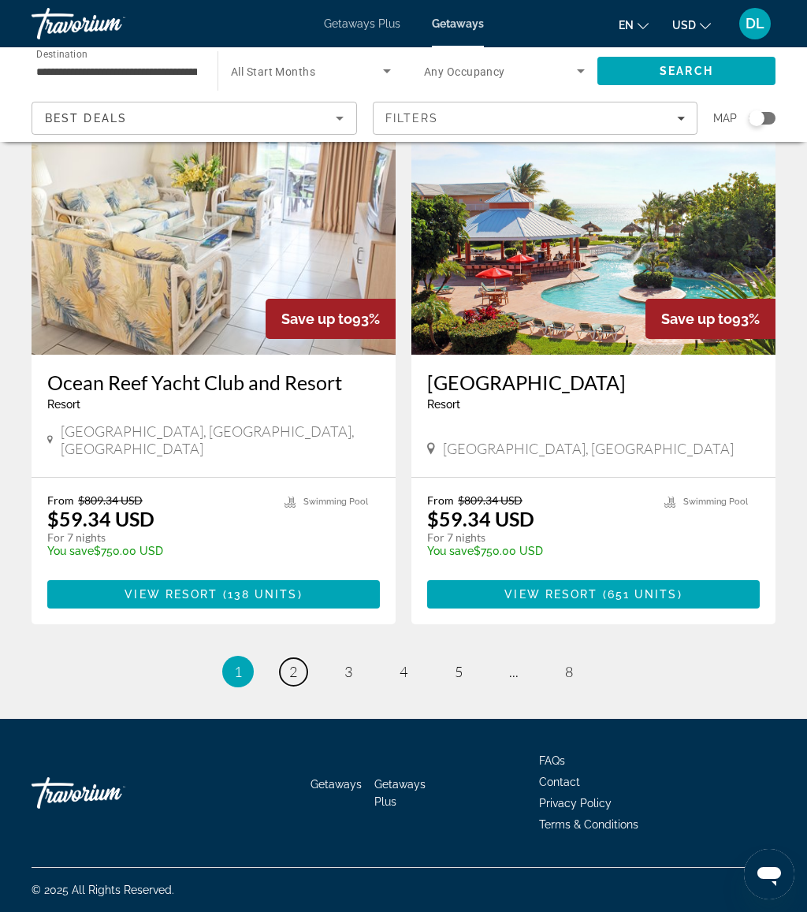
click at [302, 679] on link "page 2" at bounding box center [294, 672] width 28 height 28
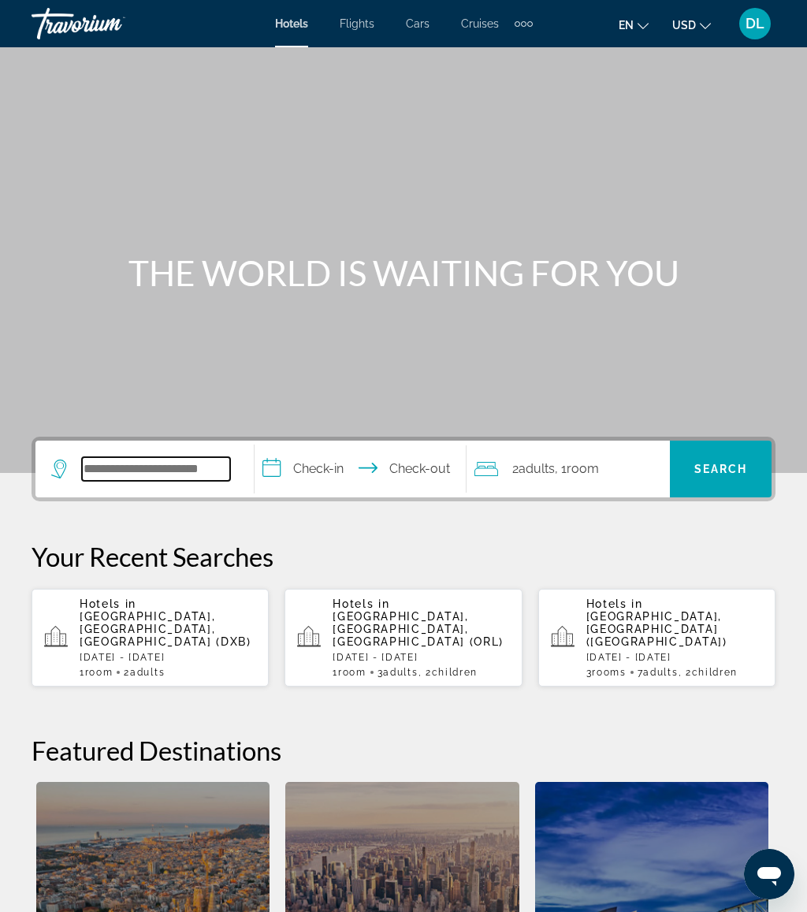
click at [173, 457] on input "Search hotel destination" at bounding box center [156, 469] width 148 height 24
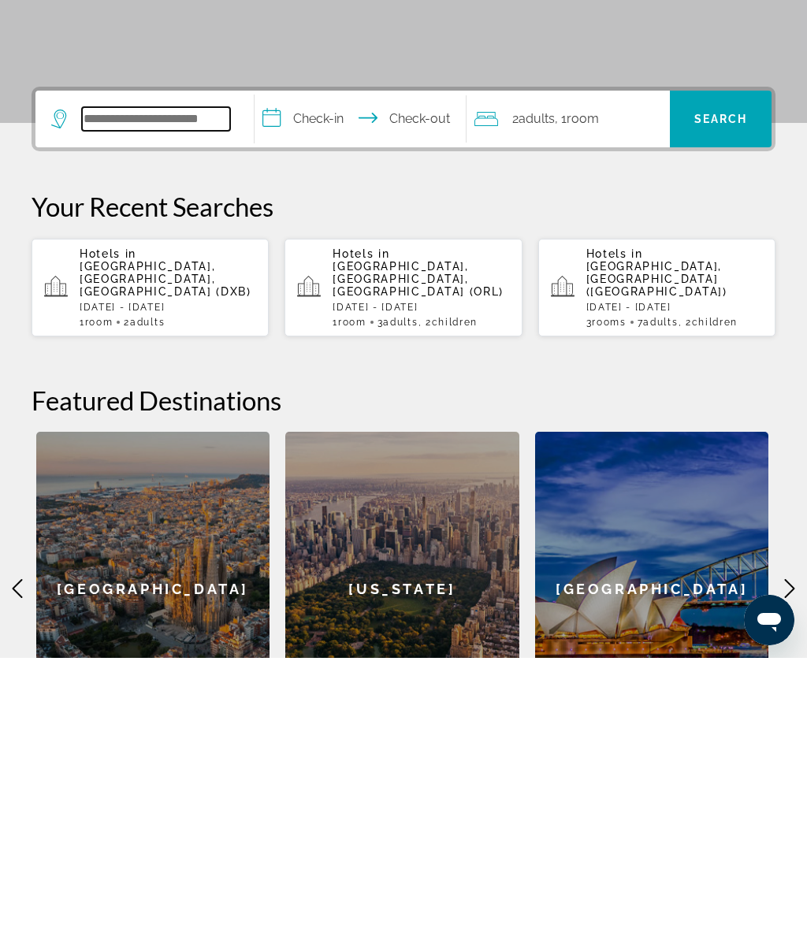
scroll to position [107, 0]
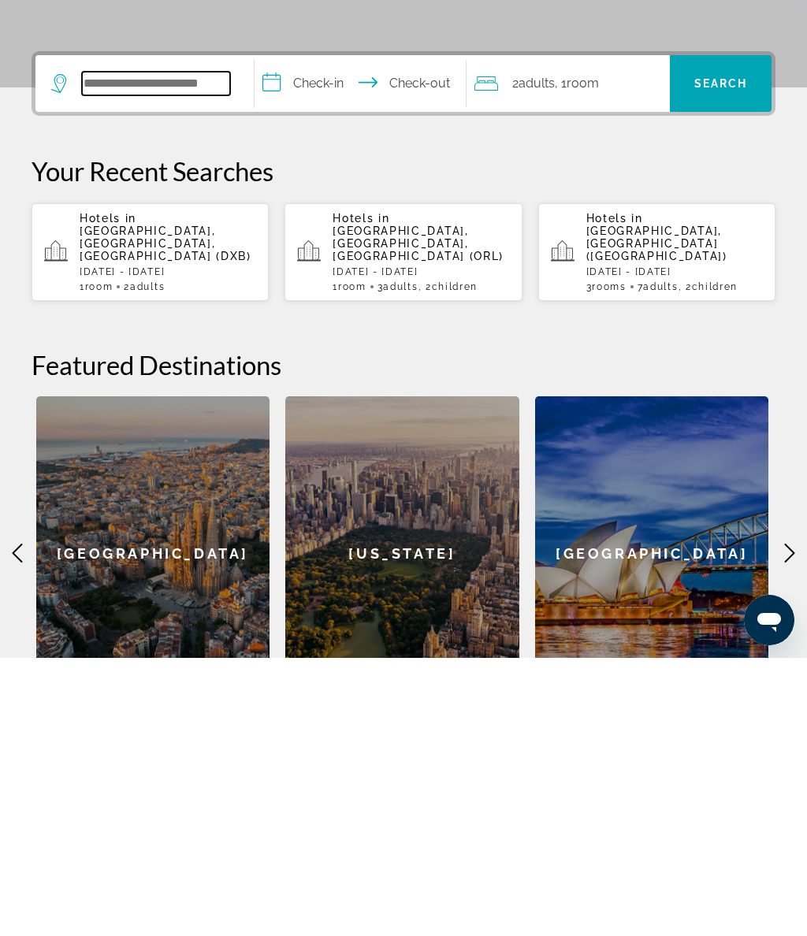
click at [158, 350] on input "Search hotel destination" at bounding box center [156, 362] width 148 height 24
click at [187, 503] on span "Dubai, Dubai Emirate, United Arab Emirates (DXB)" at bounding box center [166, 522] width 172 height 38
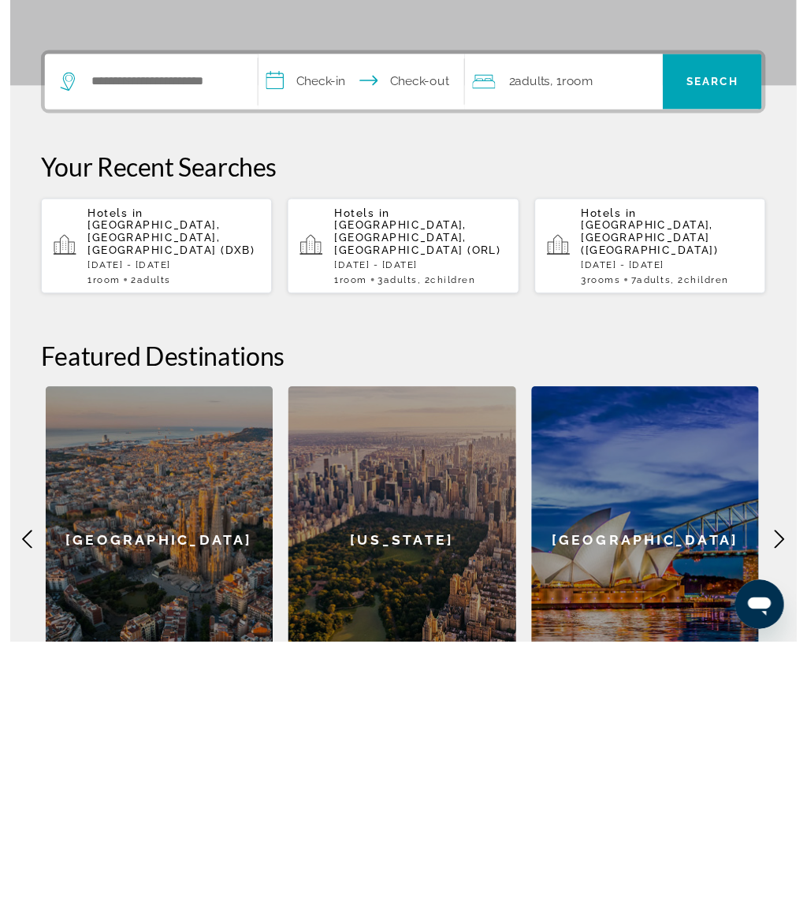
scroll to position [403, 0]
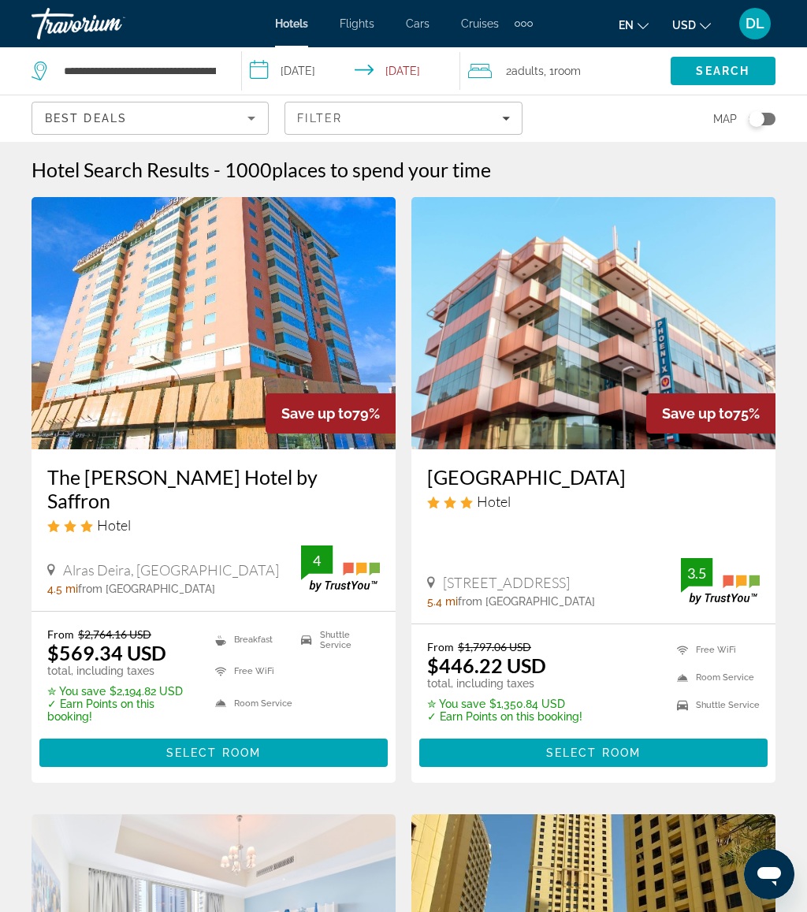
click at [322, 69] on input "**********" at bounding box center [354, 73] width 225 height 52
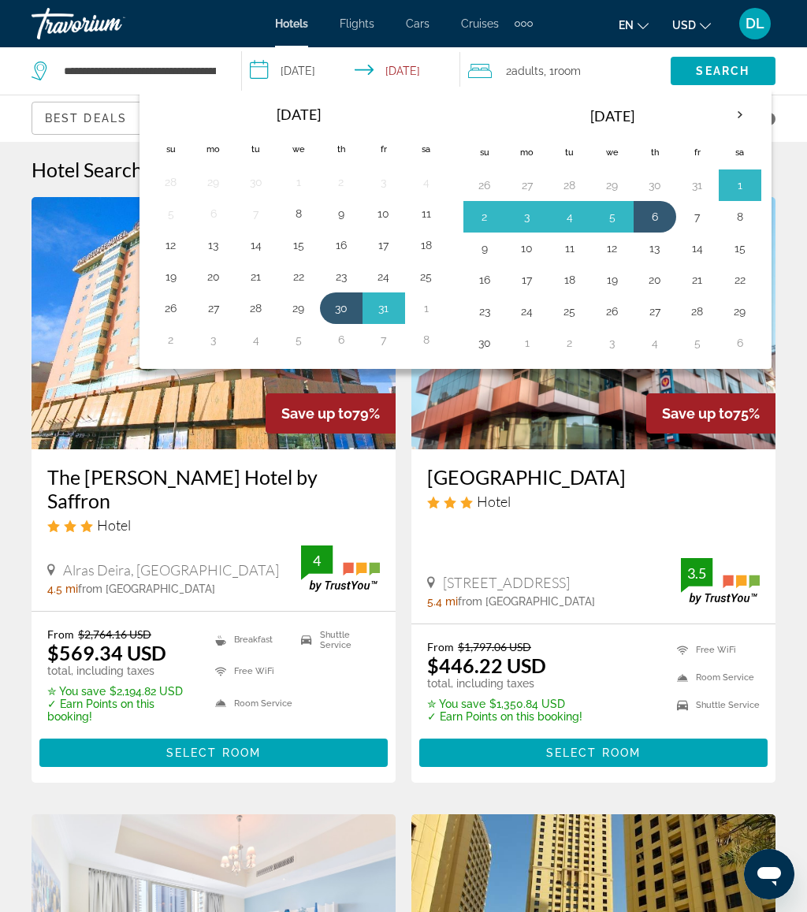
click at [489, 315] on button "23" at bounding box center [484, 311] width 25 height 22
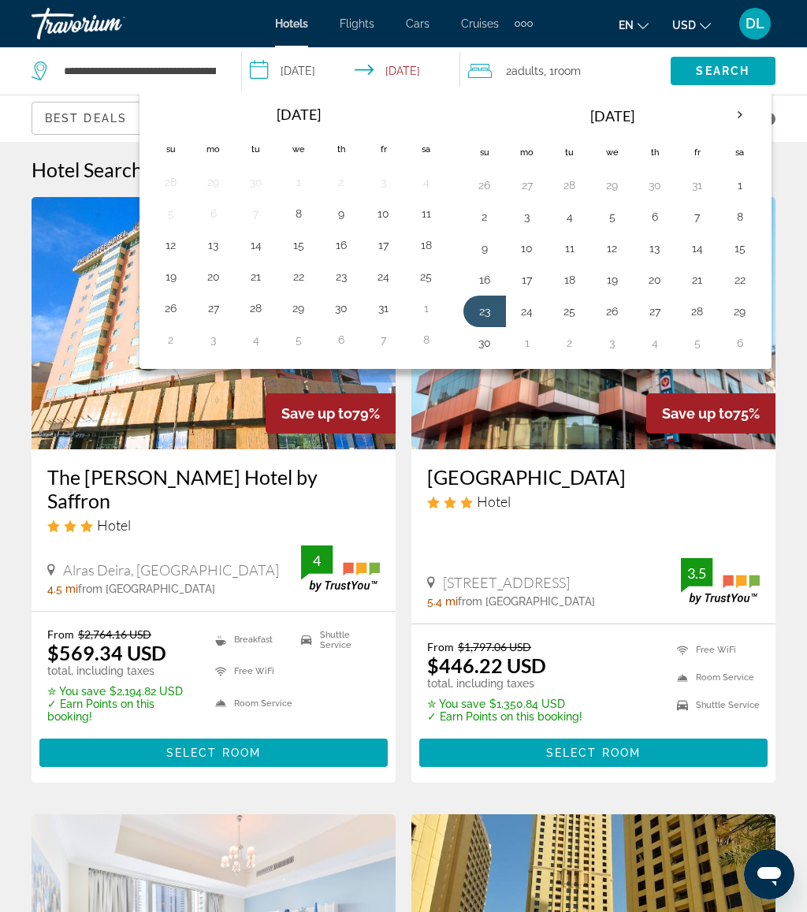
click at [487, 344] on button "30" at bounding box center [484, 343] width 25 height 22
type input "**********"
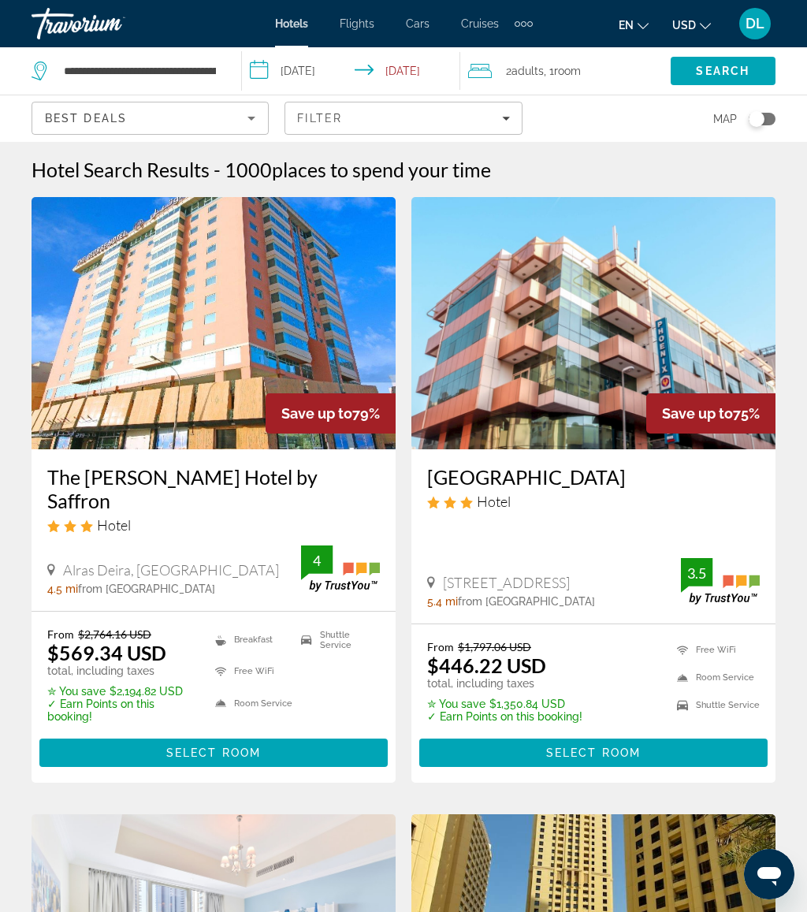
click at [726, 73] on span "Search" at bounding box center [723, 71] width 54 height 13
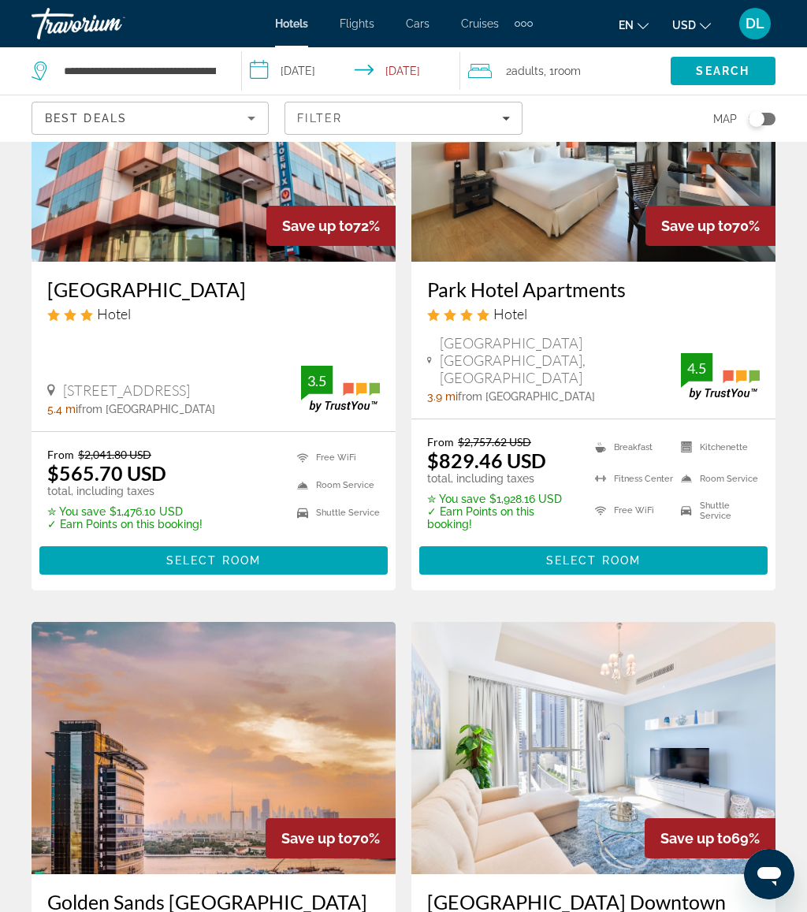
scroll to position [183, 0]
